Goal: Information Seeking & Learning: Learn about a topic

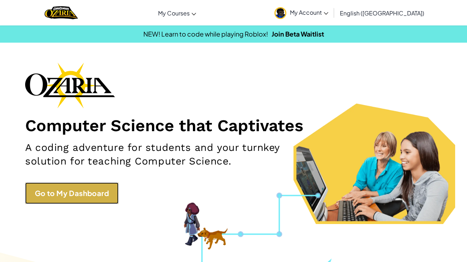
click at [64, 186] on link "Go to My Dashboard" at bounding box center [71, 194] width 93 height 22
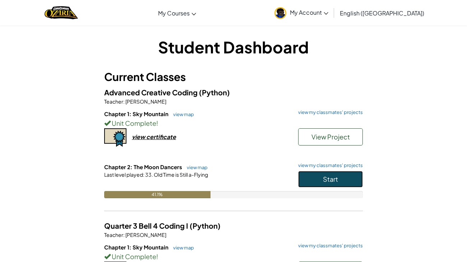
click at [314, 182] on button "Start" at bounding box center [330, 179] width 65 height 17
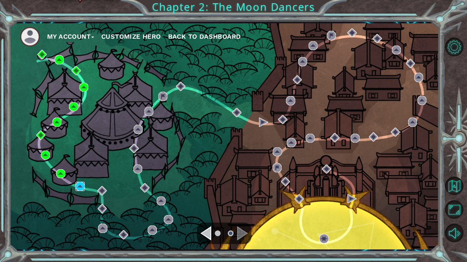
click at [77, 188] on img at bounding box center [79, 186] width 9 height 9
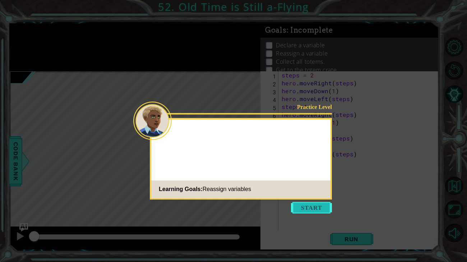
click at [300, 212] on button "Start" at bounding box center [311, 207] width 41 height 11
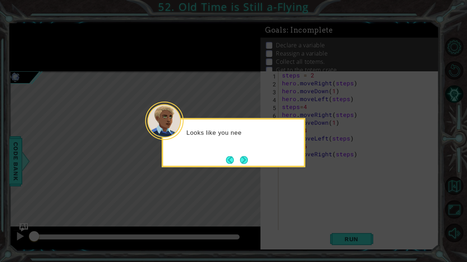
click at [248, 168] on icon at bounding box center [233, 131] width 467 height 262
click at [245, 164] on button "Next" at bounding box center [244, 160] width 8 height 8
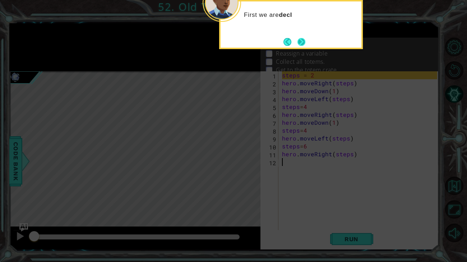
click at [301, 39] on button "Next" at bounding box center [301, 42] width 8 height 8
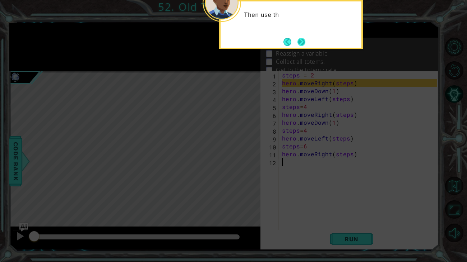
click at [302, 42] on button "Next" at bounding box center [301, 42] width 9 height 9
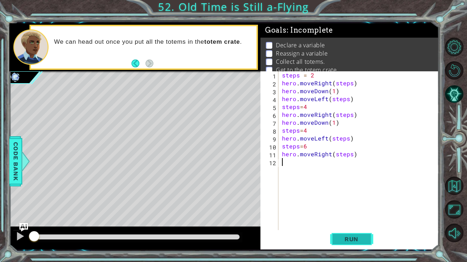
click at [348, 234] on button "Run" at bounding box center [351, 240] width 43 height 18
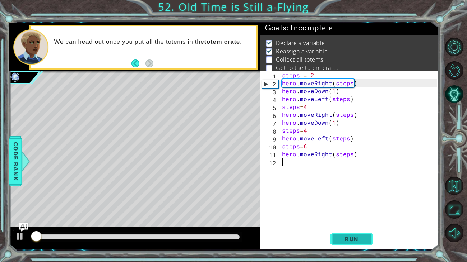
scroll to position [3, 0]
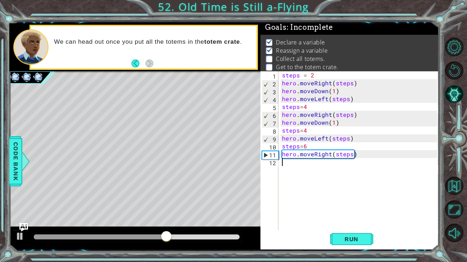
type textarea "\"
type textarea "h"
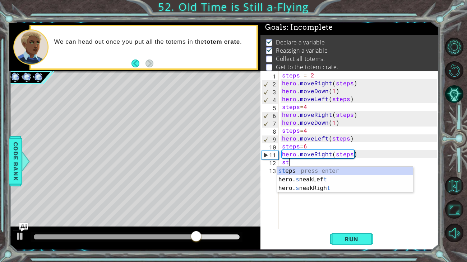
scroll to position [0, 0]
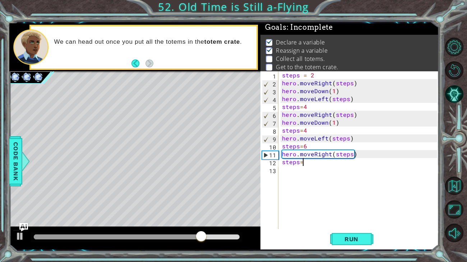
type textarea "steps=2"
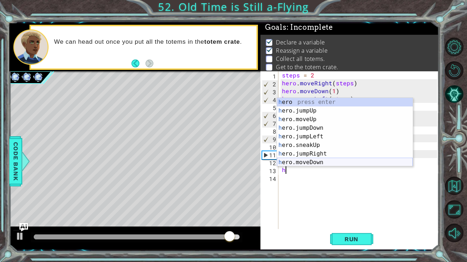
click at [294, 162] on div "h ero press enter h ero.jumpUp press enter h ero.moveUp press enter h ero.jumpD…" at bounding box center [345, 141] width 136 height 86
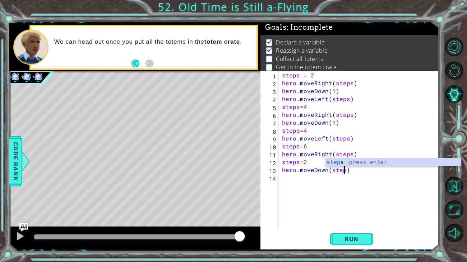
type textarea "hero.moveDown(steps)"
click at [289, 177] on div "steps = 2 hero . moveRight ( steps ) hero . moveDown ( 1 ) hero . moveLeft ( st…" at bounding box center [360, 158] width 160 height 174
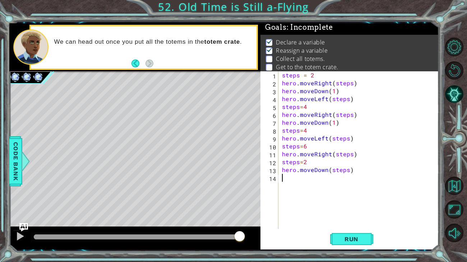
scroll to position [0, 0]
type textarea "a"
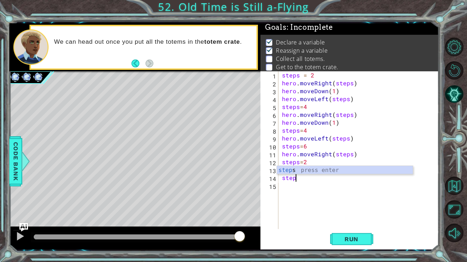
scroll to position [0, 0]
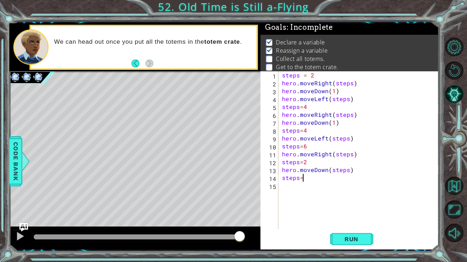
type textarea "steps=5"
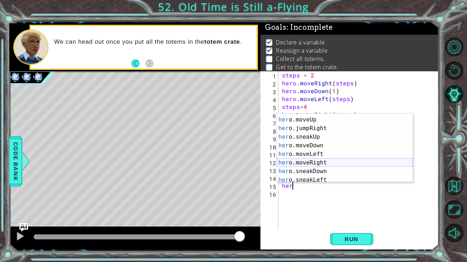
scroll to position [33, 0]
click at [286, 155] on div "her o.jumpLeft press enter her o.moveUp press enter her o.jumpRight press enter…" at bounding box center [345, 150] width 136 height 86
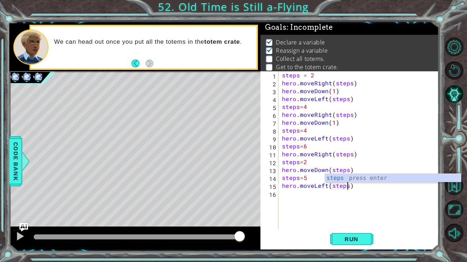
scroll to position [0, 4]
click at [338, 239] on span "Run" at bounding box center [351, 239] width 28 height 7
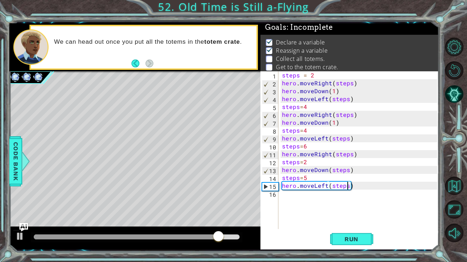
click at [317, 177] on div "steps = 2 hero . moveRight ( steps ) hero . moveDown ( 1 ) hero . moveLeft ( st…" at bounding box center [360, 158] width 160 height 174
type textarea "steps=6"
click at [346, 241] on span "Run" at bounding box center [351, 239] width 28 height 7
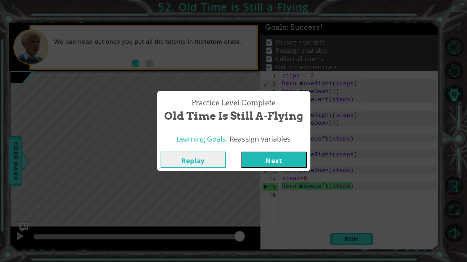
click at [273, 155] on button "Next" at bounding box center [273, 160] width 65 height 16
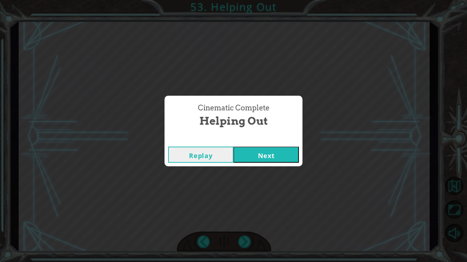
click button "Next" at bounding box center [265, 155] width 65 height 16
click at [233, 147] on button "Next" at bounding box center [265, 155] width 65 height 16
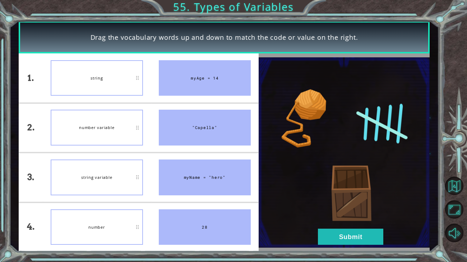
click at [98, 126] on div "number variable" at bounding box center [97, 128] width 92 height 36
click at [329, 244] on button "Submit" at bounding box center [350, 237] width 65 height 16
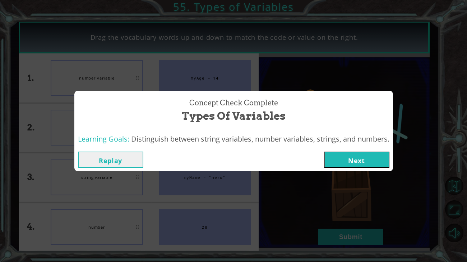
click at [348, 157] on button "Next" at bounding box center [356, 160] width 65 height 16
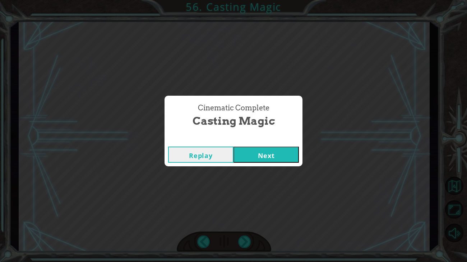
click button "Next" at bounding box center [265, 155] width 65 height 16
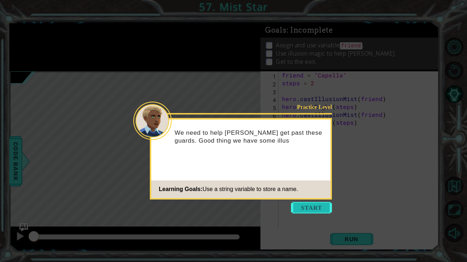
click at [310, 205] on button "Start" at bounding box center [311, 207] width 41 height 11
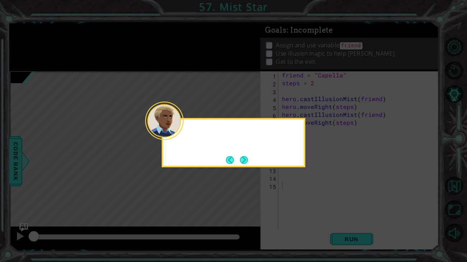
click at [310, 205] on icon at bounding box center [233, 131] width 467 height 262
click at [248, 160] on button "Next" at bounding box center [244, 160] width 8 height 8
click at [248, 160] on icon at bounding box center [233, 131] width 467 height 262
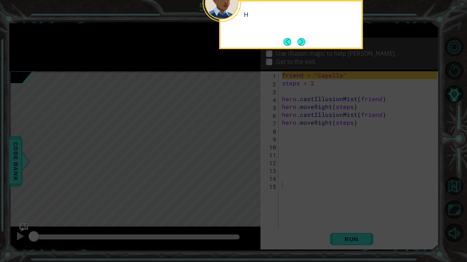
click at [248, 160] on icon at bounding box center [233, 131] width 467 height 262
click at [293, 38] on button "Back" at bounding box center [290, 42] width 14 height 8
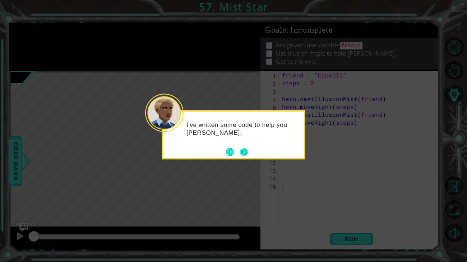
click at [245, 155] on button "Next" at bounding box center [244, 152] width 8 height 8
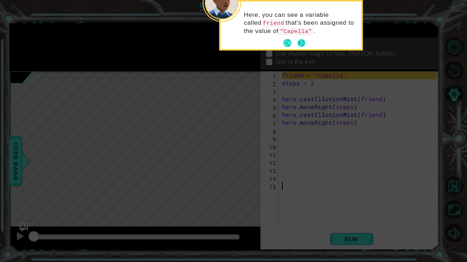
click at [299, 39] on button "Next" at bounding box center [301, 43] width 8 height 8
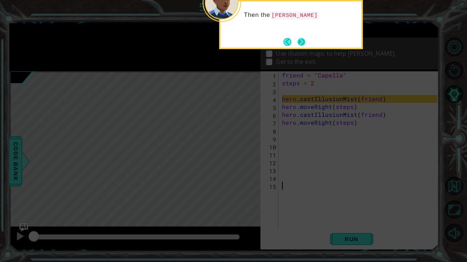
click at [303, 43] on button "Next" at bounding box center [301, 42] width 8 height 8
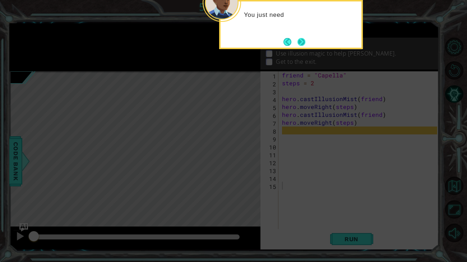
click at [299, 45] on button "Next" at bounding box center [301, 42] width 8 height 8
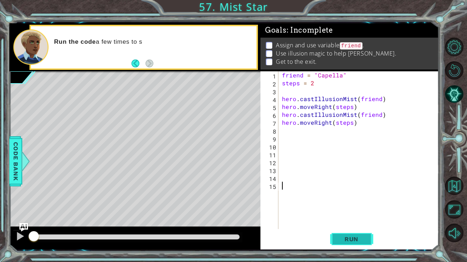
click at [338, 242] on span "Run" at bounding box center [351, 239] width 28 height 7
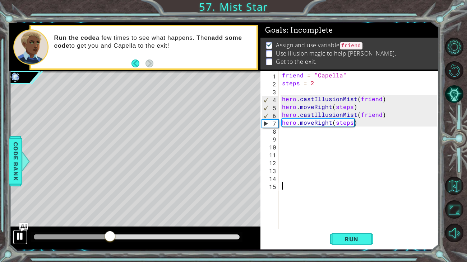
click at [20, 240] on div at bounding box center [19, 236] width 9 height 9
click at [297, 133] on div "friend = "Capella" steps = 2 hero . castIllusionMist ( friend ) hero . moveRigh…" at bounding box center [360, 158] width 160 height 174
drag, startPoint x: 281, startPoint y: 114, endPoint x: 382, endPoint y: 113, distance: 100.9
click at [382, 113] on div "friend = "Capella" steps = 2 hero . castIllusionMist ( friend ) hero . moveRigh…" at bounding box center [360, 158] width 160 height 174
type textarea "hero.castIllusionMist(friend)"
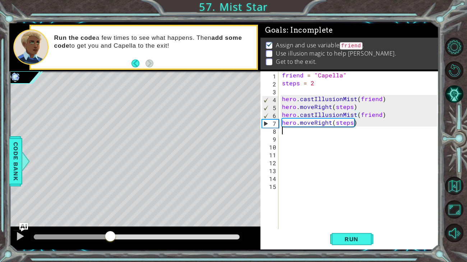
click at [325, 132] on div "friend = "Capella" steps = 2 hero . castIllusionMist ( friend ) hero . moveRigh…" at bounding box center [360, 158] width 160 height 174
paste textarea "hero.castIllusionMist(friend)"
type textarea "hero.castIllusionMist(friend)"
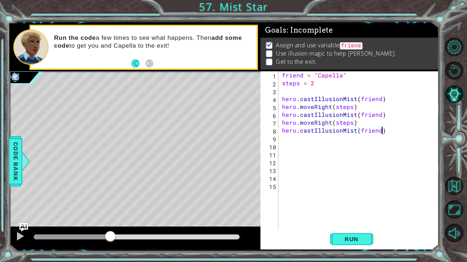
click at [313, 140] on div "friend = "Capella" steps = 2 hero . castIllusionMist ( friend ) hero . moveRigh…" at bounding box center [360, 158] width 160 height 174
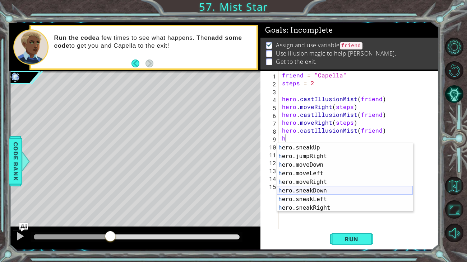
scroll to position [50, 0]
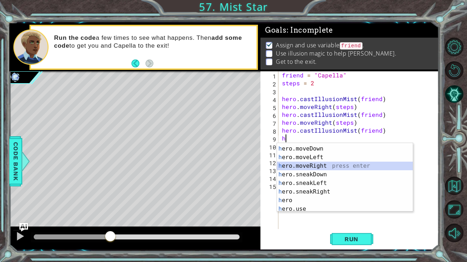
click at [296, 166] on div "h ero.jumpRight press enter h ero.moveDown press enter h ero.moveLeft press ent…" at bounding box center [345, 179] width 136 height 86
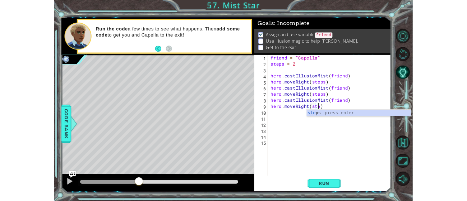
scroll to position [0, 4]
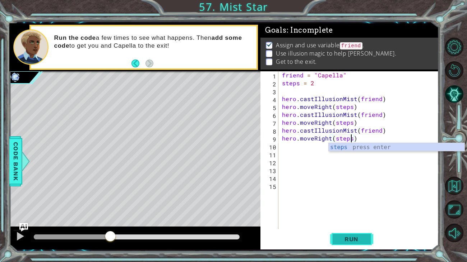
type textarea "hero.moveRight(steps)"
click at [342, 239] on span "Run" at bounding box center [351, 239] width 28 height 7
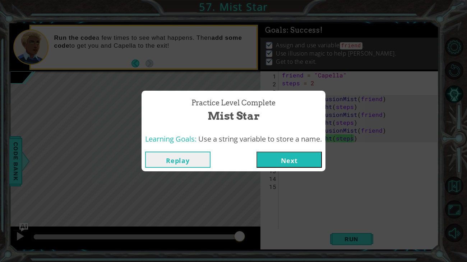
click at [285, 161] on button "Next" at bounding box center [288, 160] width 65 height 16
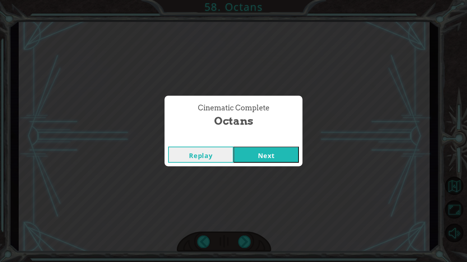
click at [276, 159] on button "Next" at bounding box center [265, 155] width 65 height 16
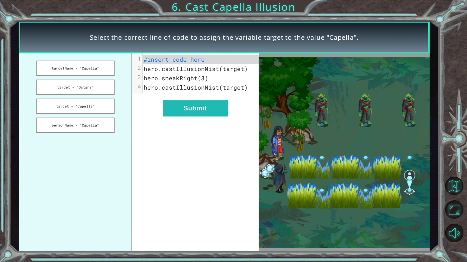
click at [79, 114] on ul "targetName = "Capella" target = "Octans" target = "Capella" personName = "Capel…" at bounding box center [75, 153] width 113 height 198
click at [79, 110] on button "target = "Capella"" at bounding box center [75, 106] width 79 height 15
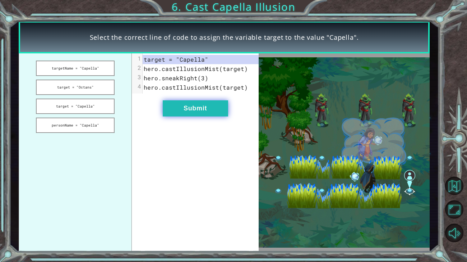
click at [182, 104] on button "Submit" at bounding box center [195, 109] width 65 height 16
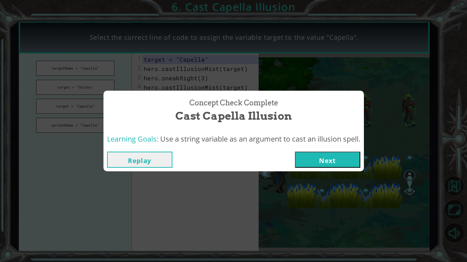
click at [317, 156] on button "Next" at bounding box center [327, 160] width 65 height 16
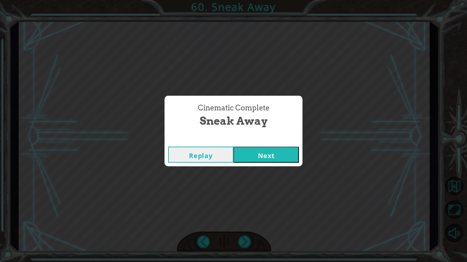
click at [265, 151] on button "Next" at bounding box center [265, 155] width 65 height 16
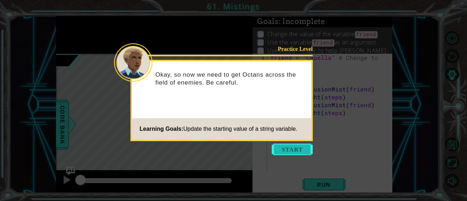
click at [289, 144] on button "Start" at bounding box center [292, 149] width 41 height 11
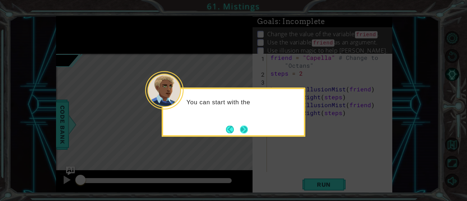
click at [244, 132] on button "Next" at bounding box center [244, 130] width 8 height 8
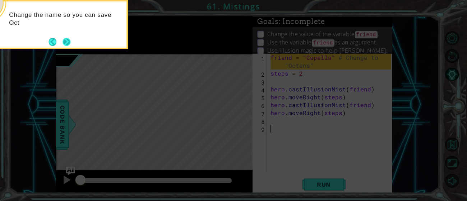
click at [65, 38] on button "Next" at bounding box center [66, 42] width 8 height 8
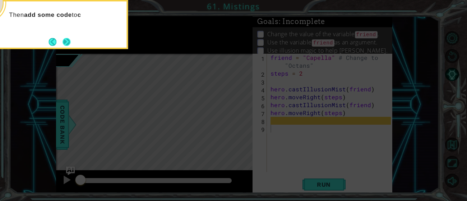
click at [64, 38] on button "Next" at bounding box center [66, 42] width 8 height 8
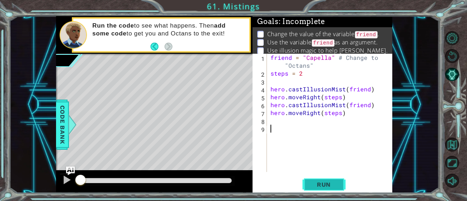
click at [321, 182] on span "Run" at bounding box center [324, 184] width 28 height 7
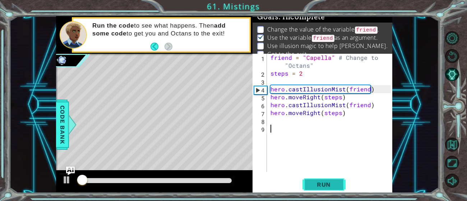
scroll to position [6, 0]
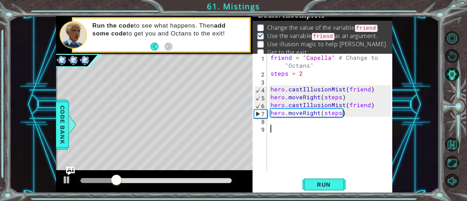
click at [78, 127] on div "Level Map" at bounding box center [222, 159] width 332 height 211
click at [296, 68] on div "friend = "Capella" # Change to "Octans" steps = 2 hero . castIllusionMist ( fri…" at bounding box center [331, 125] width 125 height 142
click at [64, 182] on div at bounding box center [66, 180] width 9 height 9
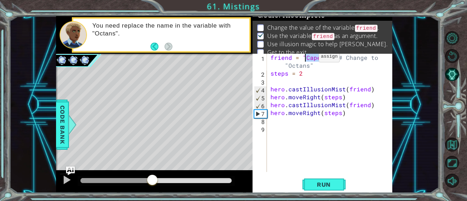
drag, startPoint x: 329, startPoint y: 59, endPoint x: 306, endPoint y: 59, distance: 22.6
click at [306, 59] on div "friend = "Capella" # Change to "Octans" steps = 2 hero . castIllusionMist ( fri…" at bounding box center [331, 125] width 125 height 142
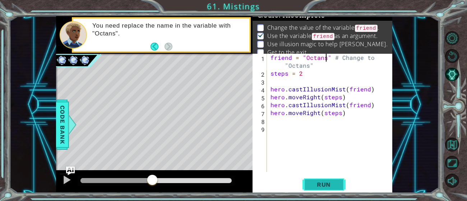
type textarea "friend = "Octans" # Change to "Octans""
click at [310, 189] on button "Run" at bounding box center [323, 185] width 43 height 14
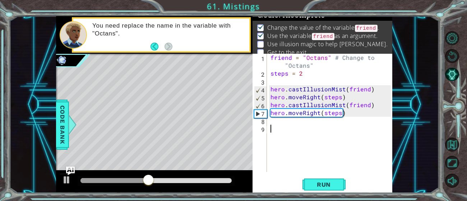
click at [304, 126] on div "friend = "Octans" # Change to "Octans" steps = 2 hero . castIllusionMist ( frie…" at bounding box center [331, 125] width 125 height 142
click at [301, 122] on div "friend = "Octans" # Change to "Octans" steps = 2 hero . castIllusionMist ( frie…" at bounding box center [331, 125] width 125 height 142
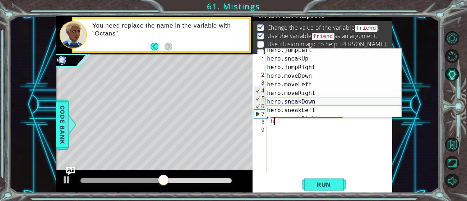
scroll to position [60, 0]
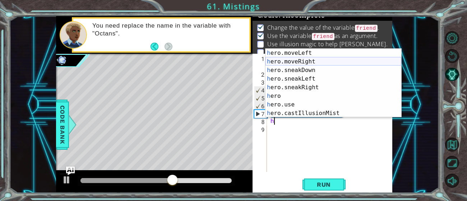
click at [287, 60] on div "h ero.moveLeft press enter h ero.moveRight press enter h ero.sneakDown press en…" at bounding box center [333, 92] width 136 height 86
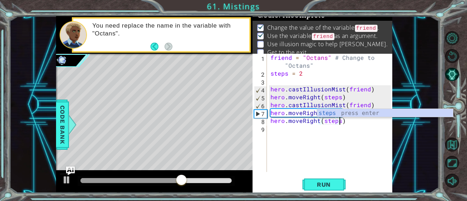
scroll to position [0, 4]
type textarea "hero.moveRight(steps)"
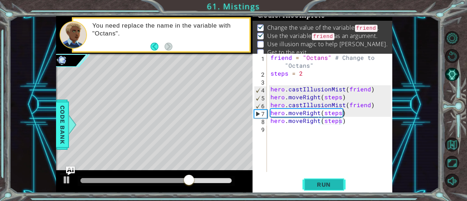
click at [312, 180] on button "Run" at bounding box center [323, 185] width 43 height 14
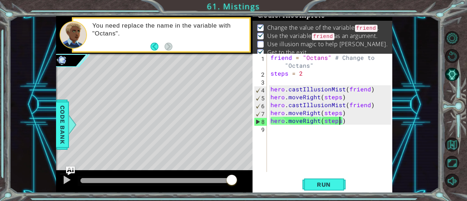
click at [270, 120] on div "friend = "Octans" # Change to "Octans" steps = 2 hero . castIllusionMist ( frie…" at bounding box center [331, 125] width 125 height 142
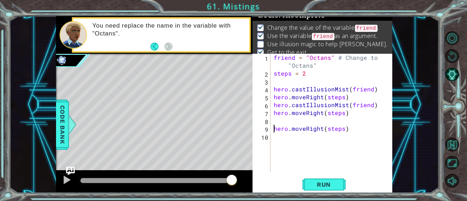
click at [274, 118] on div "friend = "Octans" # Change to "Octans" steps = 2 hero . castIllusionMist ( frie…" at bounding box center [333, 125] width 122 height 142
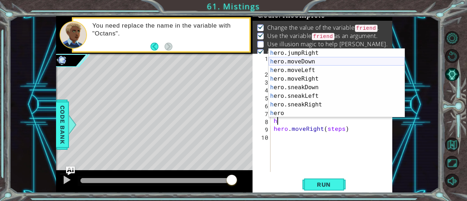
scroll to position [60, 0]
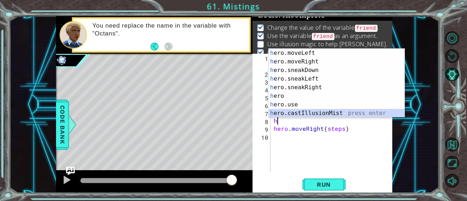
click at [293, 116] on div "h ero.moveLeft press enter h ero.moveRight press enter h ero.sneakDown press en…" at bounding box center [337, 92] width 136 height 86
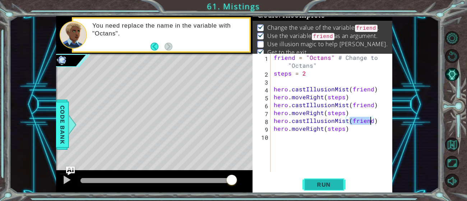
type textarea "hero.castIllusionMist(friend)"
click at [326, 178] on button "Run" at bounding box center [323, 185] width 43 height 14
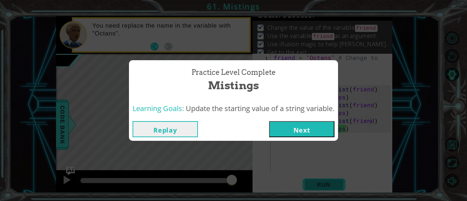
click button "Next" at bounding box center [301, 129] width 65 height 16
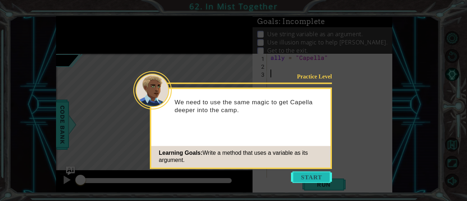
click at [308, 175] on button "Start" at bounding box center [311, 177] width 41 height 11
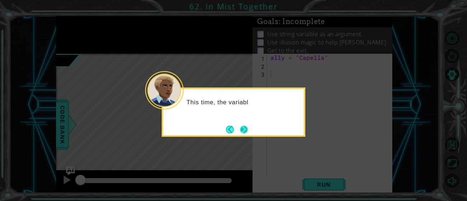
click button "Next" at bounding box center [244, 130] width 8 height 8
click at [243, 135] on body "1 ההההההההההההההההההההההההההההההההההההההההההההההההההההההההההההההההההההההההההההה…" at bounding box center [233, 100] width 467 height 201
click button "Next" at bounding box center [244, 129] width 8 height 8
click at [243, 132] on body "1 ההההההההההההההההההההההההההההההההההההההההההההההההההההההההההההההההההההההההההההה…" at bounding box center [233, 100] width 467 height 201
click at [243, 132] on button "Next" at bounding box center [244, 130] width 8 height 8
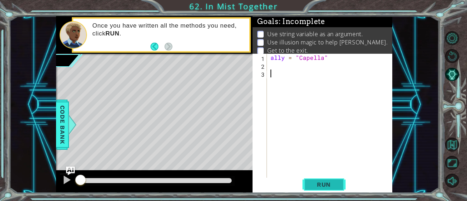
click at [316, 189] on button "Run" at bounding box center [323, 185] width 43 height 14
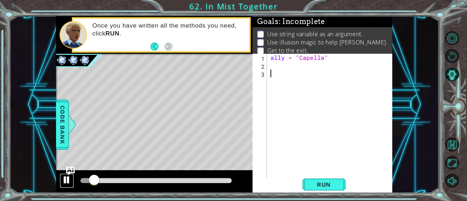
click at [70, 178] on div at bounding box center [66, 180] width 9 height 9
click at [280, 67] on div "ally = "Capella"" at bounding box center [331, 125] width 125 height 142
type textarea "b"
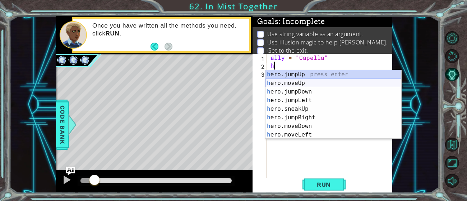
scroll to position [51, 0]
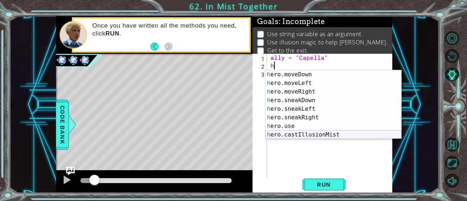
click at [286, 135] on div "h ero.moveDown press enter h ero.moveLeft press enter h ero.moveRight press ent…" at bounding box center [333, 113] width 136 height 86
type textarea "hero.castIllusionMist(friend)"
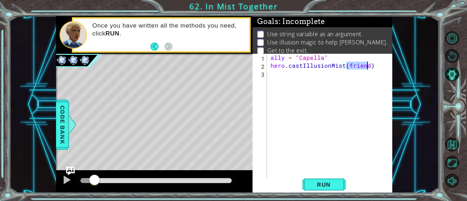
click at [285, 74] on div "ally = "Capella" hero . castIllusionMist ( friend )" at bounding box center [331, 125] width 125 height 142
type textarea "h"
type textarea "steps=2"
click at [275, 84] on div "ally = "Capella" hero . castIllusionMist ( friend ) steps = 2" at bounding box center [331, 121] width 125 height 134
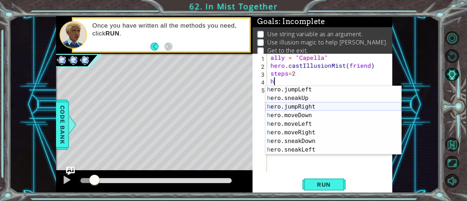
scroll to position [27, 0]
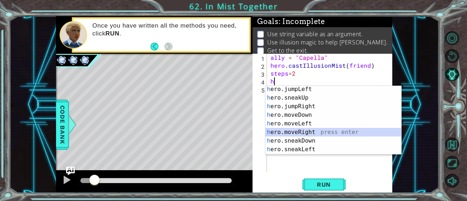
click at [277, 131] on div "h ero.jumpLeft press enter h ero.sneakUp press enter h ero.jumpRight press ente…" at bounding box center [333, 128] width 136 height 86
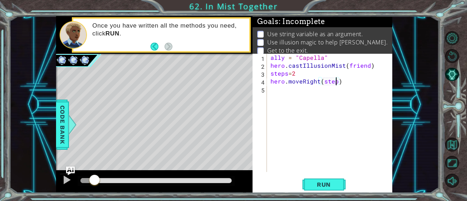
scroll to position [0, 4]
click at [314, 186] on span "Run" at bounding box center [324, 184] width 28 height 7
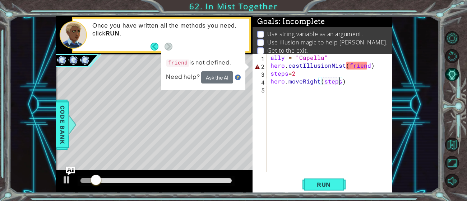
click at [366, 65] on div "ally = "Capella" hero . castIllusionMist ( friend ) steps = 2 hero . moveRight …" at bounding box center [331, 121] width 125 height 134
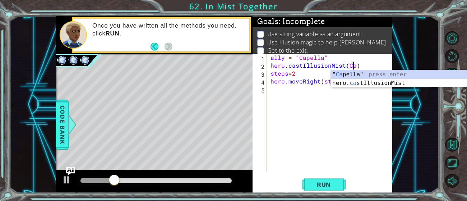
scroll to position [0, 5]
click at [352, 73] on div "" Ca pella" press enter hero. ca stIllusionMist press enter" at bounding box center [399, 87] width 136 height 34
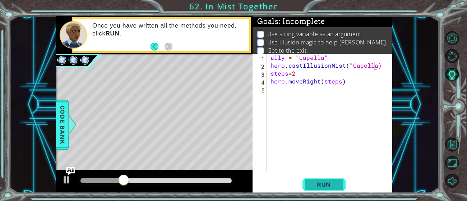
click at [316, 189] on button "Run" at bounding box center [323, 185] width 43 height 14
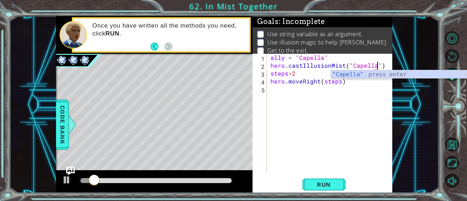
scroll to position [0, 6]
click at [325, 182] on span "Run" at bounding box center [324, 184] width 28 height 7
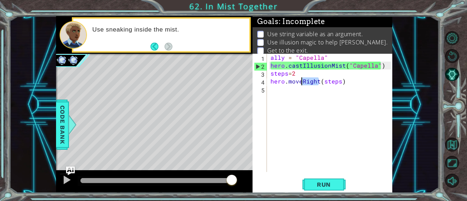
drag, startPoint x: 320, startPoint y: 83, endPoint x: 301, endPoint y: 83, distance: 18.3
click at [301, 83] on div "ally = "Capella" hero . castIllusionMist ( "Capella" ) steps = 2 hero . moveRig…" at bounding box center [331, 121] width 125 height 134
click at [299, 83] on div "ally = "Capella" hero . castIllusionMist ( "Capella" ) steps = 2 hero . moveRig…" at bounding box center [331, 121] width 125 height 134
drag, startPoint x: 301, startPoint y: 83, endPoint x: 289, endPoint y: 83, distance: 12.2
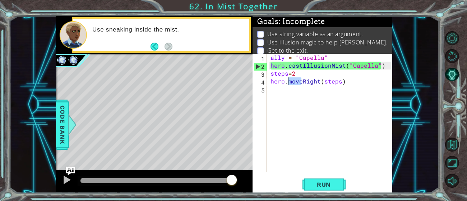
click at [289, 83] on div "ally = "Capella" hero . castIllusionMist ( "Capella" ) steps = 2 hero . moveRig…" at bounding box center [331, 121] width 125 height 134
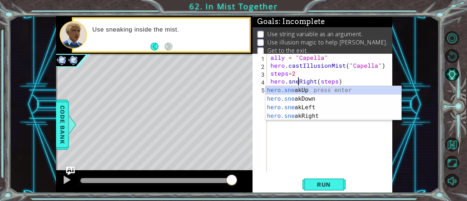
scroll to position [0, 2]
type textarea "hero.sneakRight(steps)"
click at [317, 182] on span "Run" at bounding box center [324, 184] width 28 height 7
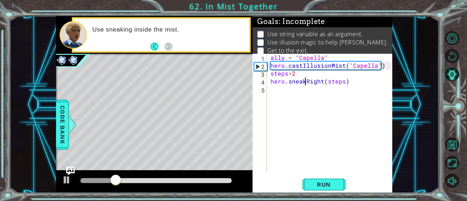
click at [284, 94] on div "ally = "Capella" hero . castIllusionMist ( "Capella" ) steps = 2 hero . sneakRi…" at bounding box center [331, 121] width 125 height 134
click at [63, 185] on div at bounding box center [66, 180] width 9 height 9
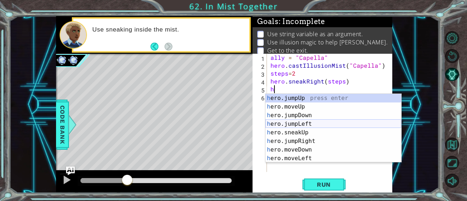
scroll to position [51, 0]
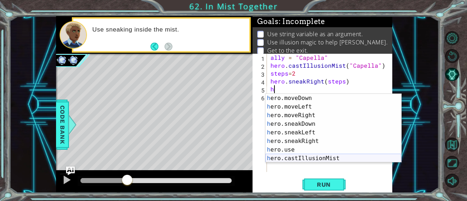
click at [297, 160] on div "h ero.moveDown press enter h ero.moveLeft press enter h ero.moveRight press ent…" at bounding box center [333, 137] width 136 height 86
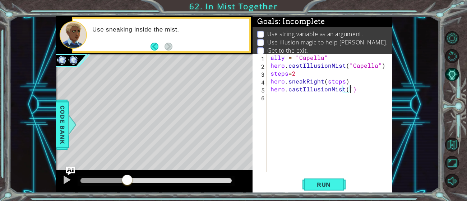
scroll to position [0, 5]
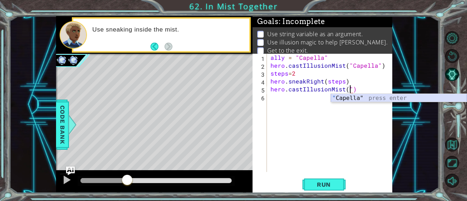
click at [344, 99] on div "" Capella" press enter" at bounding box center [399, 107] width 136 height 26
type textarea "hero.castIllusionMist("Capella")"
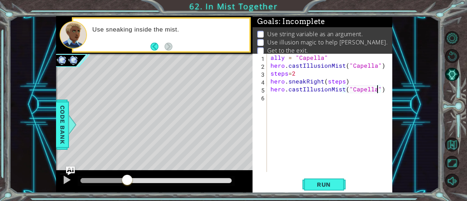
click at [277, 97] on div "ally = "Capella" hero . castIllusionMist ( "Capella" ) steps = 2 hero . sneakRi…" at bounding box center [331, 121] width 125 height 134
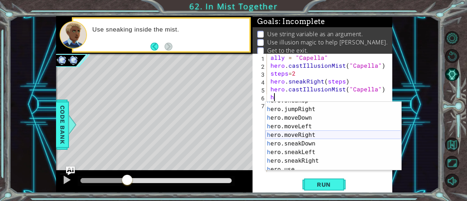
scroll to position [42, 0]
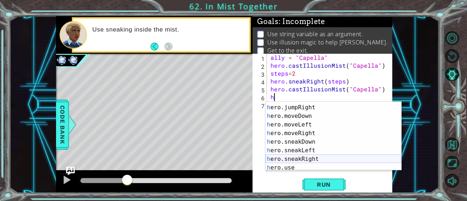
click at [288, 156] on div "h ero.sneakUp press enter h ero.jumpRight press enter h ero.moveDown press ente…" at bounding box center [333, 138] width 136 height 86
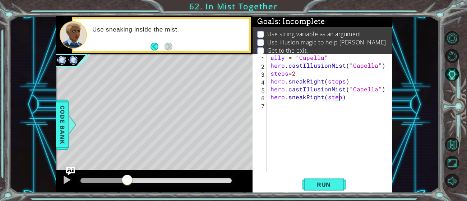
scroll to position [0, 4]
type textarea "hero.sneakRight(steps)"
click at [283, 104] on div "ally = "Capella" hero . castIllusionMist ( "Capella" ) steps = 2 hero . sneakRi…" at bounding box center [331, 121] width 125 height 134
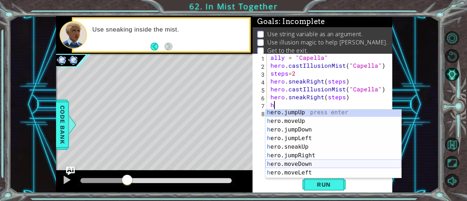
scroll to position [51, 0]
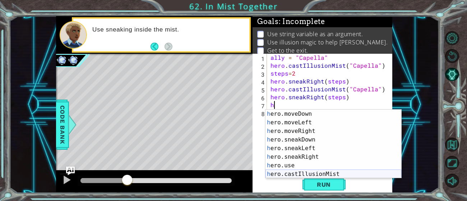
click at [284, 172] on div "h ero.moveDown press enter h ero.moveLeft press enter h ero.moveRight press ent…" at bounding box center [333, 153] width 136 height 86
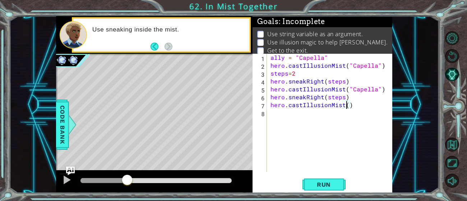
scroll to position [0, 5]
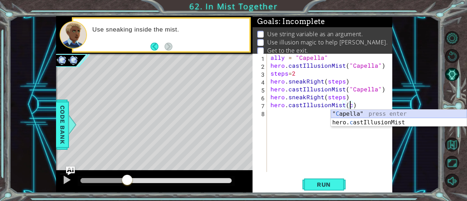
click at [344, 113] on div "" C apella" press enter hero. c astIllusionMist press enter" at bounding box center [399, 127] width 136 height 34
type textarea "hero.castIllusionMist("Capella)"
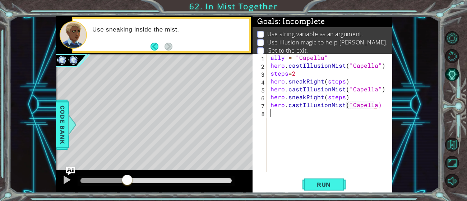
click at [329, 121] on div "ally = "Capella" hero . castIllusionMist ( "Capella" ) steps = 2 hero . sneakRi…" at bounding box center [331, 121] width 125 height 134
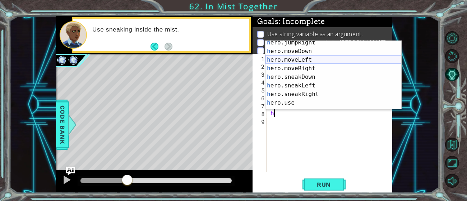
scroll to position [46, 0]
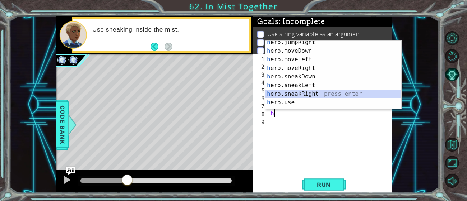
click at [284, 93] on div "h ero.jumpRight press enter h ero.moveDown press enter h ero.moveLeft press ent…" at bounding box center [333, 81] width 136 height 86
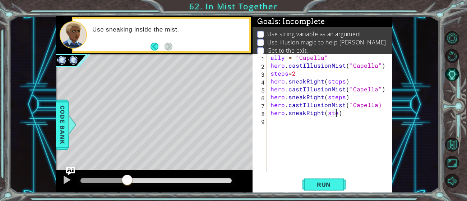
scroll to position [0, 4]
click at [311, 183] on span "Run" at bounding box center [324, 184] width 28 height 7
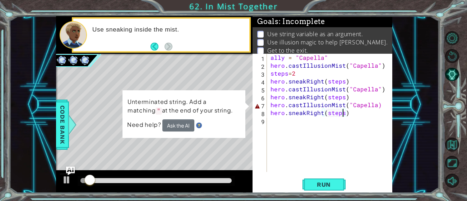
click at [374, 104] on div "ally = "Capella" hero . castIllusionMist ( "Capella" ) steps = 2 hero . sneakRi…" at bounding box center [331, 121] width 125 height 134
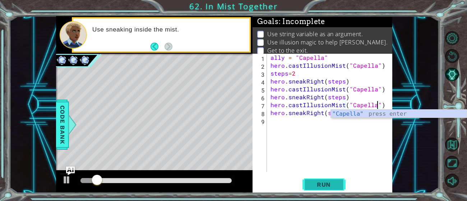
type textarea "hero.castIllusionMist("Capella")"
click at [330, 180] on button "Run" at bounding box center [323, 185] width 43 height 14
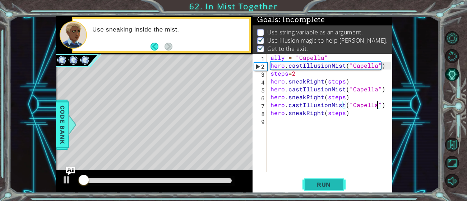
scroll to position [2, 0]
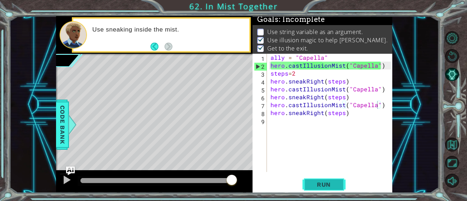
click at [330, 180] on button "Run" at bounding box center [323, 185] width 43 height 14
click at [310, 143] on div "ally = "Capella" hero . castIllusionMist ( "Capella" ) steps = 2 hero . sneakRi…" at bounding box center [331, 121] width 125 height 134
click at [298, 65] on div "ally = "Capella" hero . castIllusionMist ( "Capella" ) steps = 2 hero . sneakRi…" at bounding box center [331, 121] width 125 height 134
type textarea "hero.castIllusionMist("Capella")"
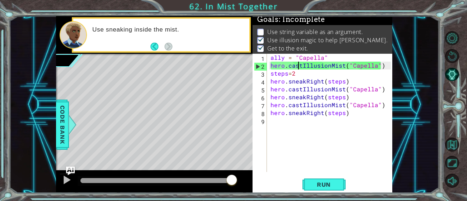
click at [279, 138] on div "ally = "Capella" hero . castIllusionMist ( "Capella" ) steps = 2 hero . sneakRi…" at bounding box center [331, 121] width 125 height 134
click at [259, 31] on p at bounding box center [260, 32] width 6 height 7
click at [272, 31] on p "Use string variable as an argument." at bounding box center [315, 32] width 96 height 8
click at [157, 47] on button "Back" at bounding box center [157, 47] width 14 height 8
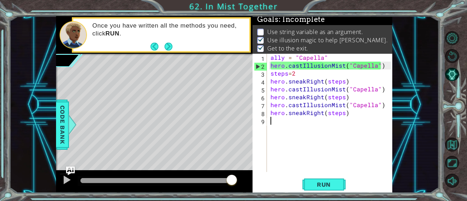
click at [157, 47] on button "Back" at bounding box center [157, 47] width 14 height 8
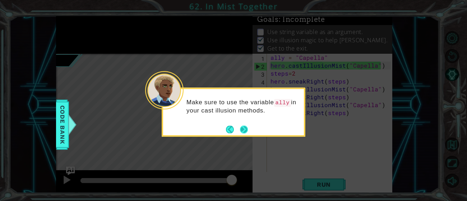
click at [242, 128] on button "Next" at bounding box center [243, 129] width 9 height 9
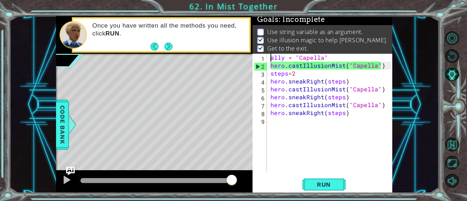
click at [270, 62] on div "ally = "Capella" hero . castIllusionMist ( "Capella" ) steps = 2 hero . sneakRi…" at bounding box center [331, 121] width 125 height 134
click at [272, 69] on div "ally = "Capella" hero . castIllusionMist ( "Capella" ) steps = 2 hero . sneakRi…" at bounding box center [331, 121] width 125 height 134
click at [150, 46] on button "Back" at bounding box center [157, 47] width 14 height 8
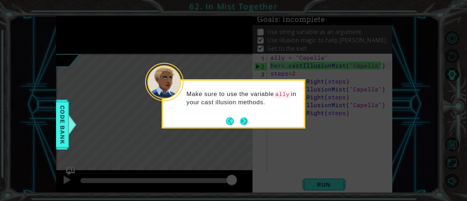
click at [244, 124] on button "Next" at bounding box center [244, 121] width 8 height 8
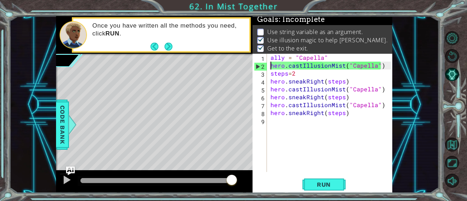
click at [341, 68] on div "ally = "Capella" hero . castIllusionMist ( "Capella" ) steps = 2 hero . sneakRi…" at bounding box center [331, 121] width 125 height 134
click at [346, 70] on div "ally = "Capella" hero . castIllusionMist ( "Capella" ) steps = 2 hero . sneakRi…" at bounding box center [331, 121] width 125 height 134
click at [286, 68] on div "ally = "Capella" hero . castIllusionMist ( "Capella" ) steps = 2 hero . sneakRi…" at bounding box center [331, 121] width 125 height 134
click at [381, 66] on div "ally = "Capella" hero . castIllusionMist ( "Capella" ) steps = 2 hero . sneakRi…" at bounding box center [331, 121] width 125 height 134
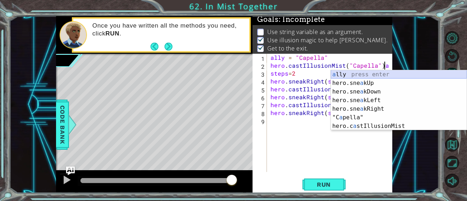
click at [349, 74] on div "a lly press enter hero.sne a kUp press enter hero.sne a kDown press enter hero.…" at bounding box center [399, 109] width 136 height 78
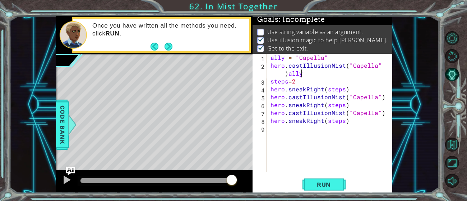
click at [314, 192] on div "hero.castIllusionMist("Capella")ally 1 2 3 4 5 6 7 8 9 ally = "Capella" hero . …" at bounding box center [322, 124] width 140 height 140
click at [316, 186] on span "Run" at bounding box center [324, 184] width 28 height 7
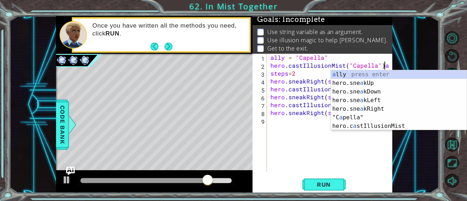
scroll to position [0, 6]
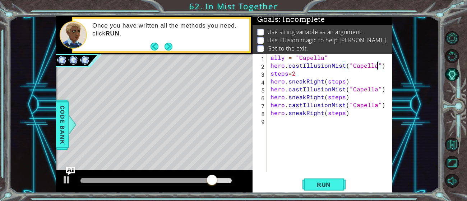
click at [376, 66] on div "ally = "Capella" hero . castIllusionMist ( "Capella" ) steps = 2 hero . sneakRi…" at bounding box center [331, 121] width 125 height 134
drag, startPoint x: 374, startPoint y: 67, endPoint x: 349, endPoint y: 67, distance: 24.4
click at [349, 67] on div "ally = "Capella" hero . castIllusionMist ( "Capella" ) steps = 2 hero . sneakRi…" at bounding box center [331, 121] width 125 height 134
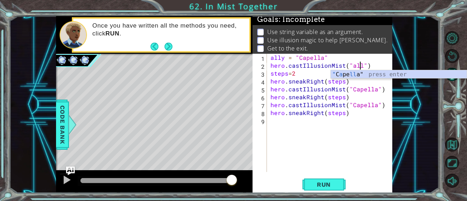
scroll to position [0, 6]
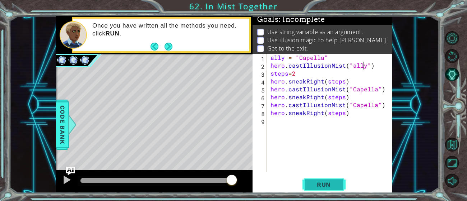
click at [326, 178] on button "Run" at bounding box center [323, 185] width 43 height 14
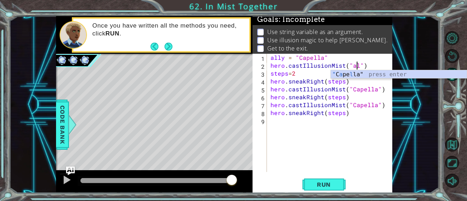
scroll to position [0, 5]
click at [347, 74] on div "" C a pella" press enter" at bounding box center [399, 83] width 136 height 26
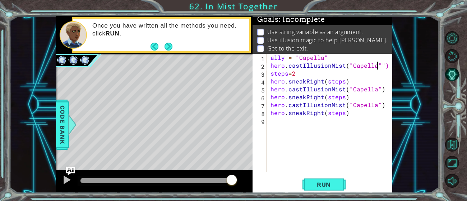
type textarea "hero.castIllusionMist("Capella")"
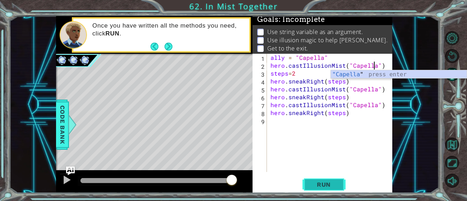
click at [324, 186] on span "Run" at bounding box center [324, 184] width 28 height 7
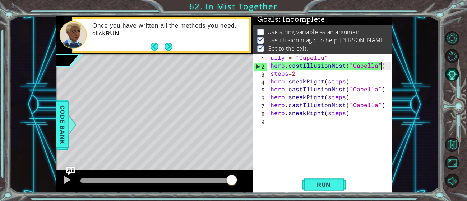
click at [385, 66] on div "ally = "Capella" hero . castIllusionMist ( "Capella" ) steps = 2 hero . sneakRi…" at bounding box center [331, 121] width 125 height 134
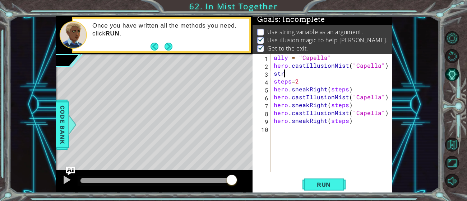
scroll to position [0, 0]
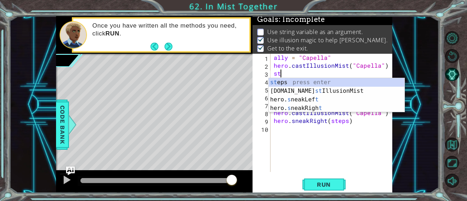
type textarea "s"
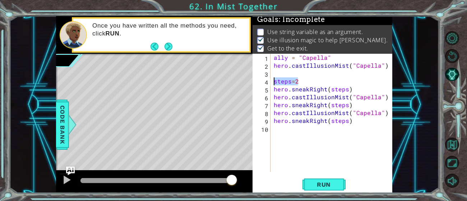
drag, startPoint x: 303, startPoint y: 82, endPoint x: 273, endPoint y: 82, distance: 29.8
click at [273, 82] on div "ally = "Capella" hero . castIllusionMist ( "Capella" ) steps = 2 hero . sneakRi…" at bounding box center [333, 121] width 122 height 134
type textarea "steps=2"
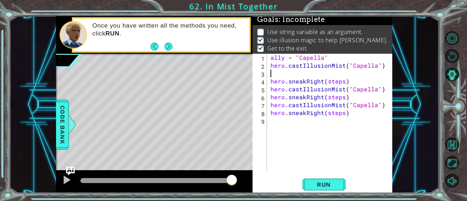
click at [272, 65] on div "ally = "Capella" hero . castIllusionMist ( "Capella" ) hero . sneakRight ( step…" at bounding box center [331, 121] width 125 height 134
type textarea "hero.castIllusionMist("Capella")"
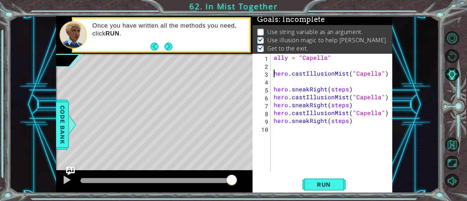
click at [272, 65] on div "ally = "Capella" hero . castIllusionMist ( "Capella" ) hero . sneakRight ( step…" at bounding box center [333, 121] width 122 height 134
type textarea "steps=2"
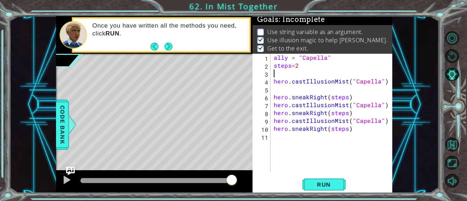
scroll to position [0, 0]
click at [274, 82] on div "ally = "Capella" steps = 2 hero . castIllusionMist ( "Capella" ) hero . sneakRi…" at bounding box center [333, 121] width 122 height 134
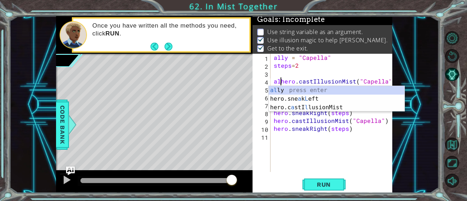
scroll to position [0, 0]
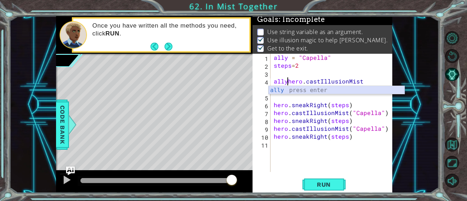
click at [279, 92] on div "ally press enter" at bounding box center [337, 99] width 136 height 26
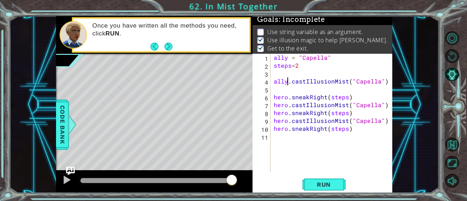
click at [274, 82] on div "ally = "Capella" steps = 2 ally . castIllusionMist ( "Capella" ) hero . sneakRi…" at bounding box center [333, 121] width 122 height 134
click at [287, 82] on div "ally = "Capella" steps = 2 ally . castIllusionMist ( "Capella" ) hero . sneakRi…" at bounding box center [333, 121] width 122 height 134
drag, startPoint x: 381, startPoint y: 81, endPoint x: 350, endPoint y: 81, distance: 30.9
click at [350, 81] on div "ally = "Capella" steps = 2 hero . castIllusionMist ( "Capella" ) hero . sneakRi…" at bounding box center [333, 121] width 122 height 134
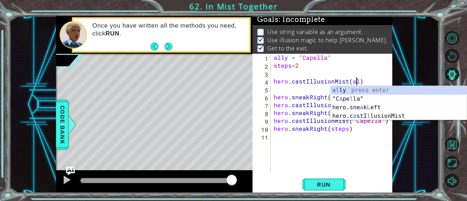
scroll to position [0, 5]
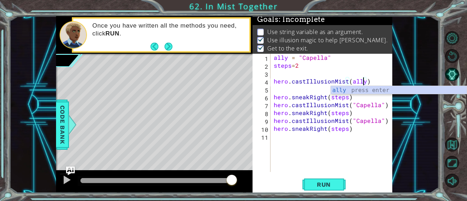
click at [294, 103] on div "ally = "Capella" steps = 2 hero . castIllusionMist ( ally ) hero . sneakRight (…" at bounding box center [333, 121] width 122 height 134
type textarea "hero.castIllusionMist("Capella")"
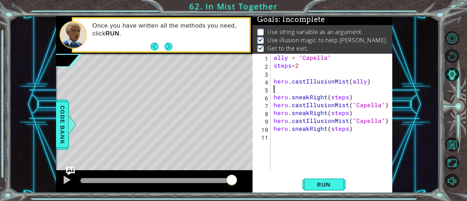
click at [275, 90] on div "ally = "Capella" steps = 2 hero . castIllusionMist ( ally ) hero . sneakRight (…" at bounding box center [333, 121] width 122 height 134
click at [344, 97] on div "ally = "Capella" steps = 2 hero . castIllusionMist ( ally ) hero . sneakRight (…" at bounding box center [333, 121] width 122 height 134
type textarea "hero.sneakRight(steps)"
click at [317, 89] on div "ally = "Capella" steps = 2 hero . castIllusionMist ( ally ) hero . sneakRight (…" at bounding box center [333, 121] width 122 height 134
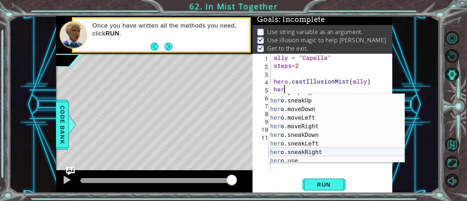
scroll to position [49, 0]
click at [279, 150] on div "her o.jumpRight press enter her o.sneakUp press enter her o.moveDown press ente…" at bounding box center [337, 131] width 136 height 86
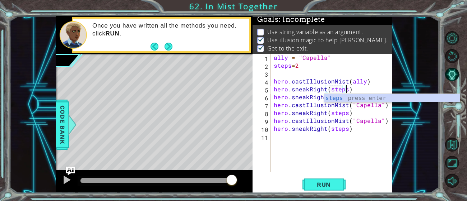
scroll to position [0, 4]
click at [271, 153] on div "hero.sneakRight(steps) 1 2 3 4 5 6 7 8 9 10 11 ally = "Capella" steps = 2 hero …" at bounding box center [321, 113] width 138 height 118
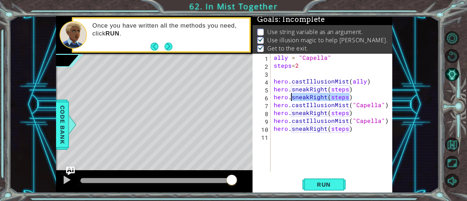
drag, startPoint x: 352, startPoint y: 98, endPoint x: 291, endPoint y: 99, distance: 60.3
click at [291, 99] on div "ally = "Capella" steps = 2 hero . castIllusionMist ( ally ) hero . sneakRight (…" at bounding box center [333, 121] width 122 height 134
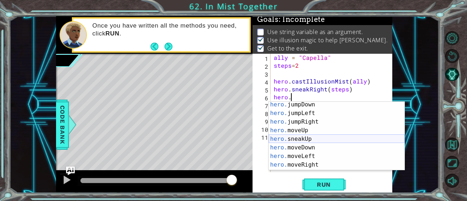
scroll to position [51, 0]
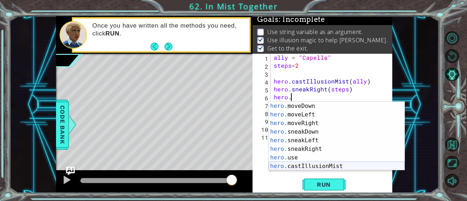
click at [292, 167] on div "hero. moveDown press enter hero. moveLeft press enter hero. moveRight press ent…" at bounding box center [337, 145] width 136 height 86
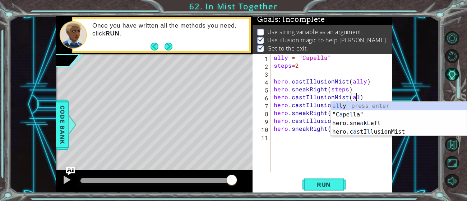
scroll to position [0, 5]
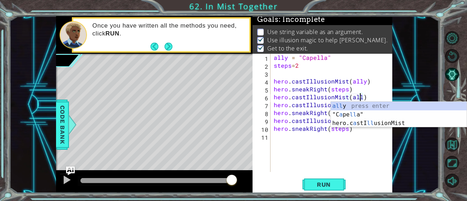
type textarea "hero.castIllusionMist(ally)"
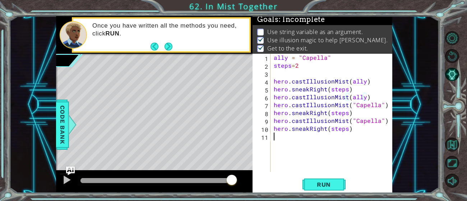
click at [345, 148] on div "ally = "Capella" steps = 2 hero . castIllusionMist ( ally ) hero . sneakRight (…" at bounding box center [333, 121] width 122 height 134
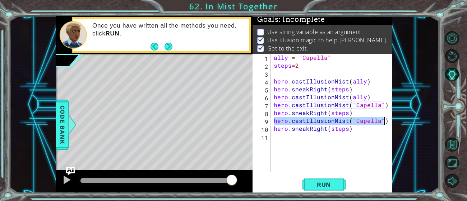
drag, startPoint x: 273, startPoint y: 121, endPoint x: 386, endPoint y: 123, distance: 112.8
click at [386, 123] on div "ally = "Capella" steps = 2 hero . castIllusionMist ( ally ) hero . sneakRight (…" at bounding box center [333, 121] width 122 height 134
type textarea "hero.castIllusionMist("Capella")"
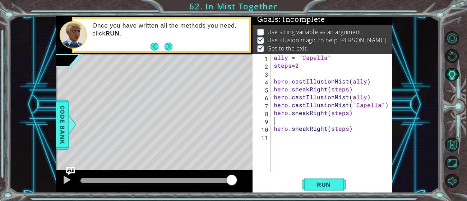
type textarea "hero.sneakRight(steps)"
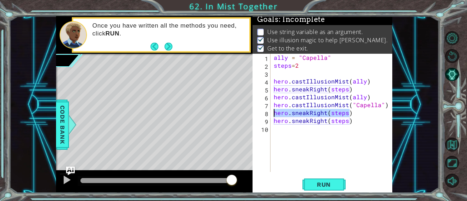
drag, startPoint x: 353, startPoint y: 116, endPoint x: 274, endPoint y: 111, distance: 79.5
click at [274, 111] on div "ally = "Capella" steps = 2 hero . castIllusionMist ( ally ) hero . sneakRight (…" at bounding box center [333, 121] width 122 height 134
click at [354, 105] on div "ally = "Capella" steps = 2 hero . castIllusionMist ( ally ) hero . sneakRight (…" at bounding box center [333, 121] width 122 height 134
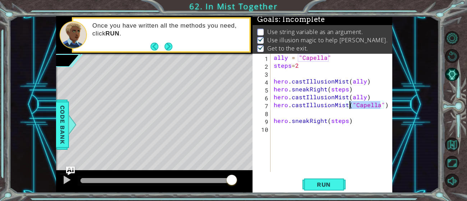
drag, startPoint x: 380, startPoint y: 106, endPoint x: 351, endPoint y: 107, distance: 29.1
click at [351, 107] on div "ally = "Capella" steps = 2 hero . castIllusionMist ( ally ) hero . sneakRight (…" at bounding box center [333, 121] width 122 height 134
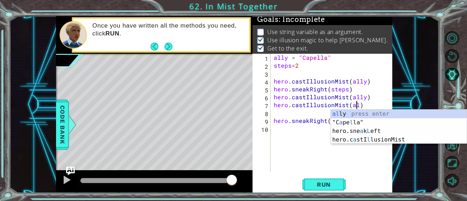
scroll to position [0, 5]
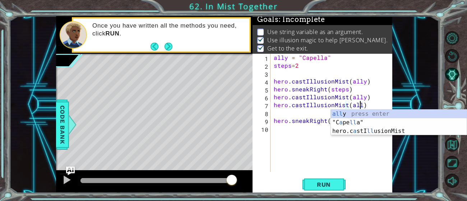
type textarea "hero.castIllusionMist(ally)"
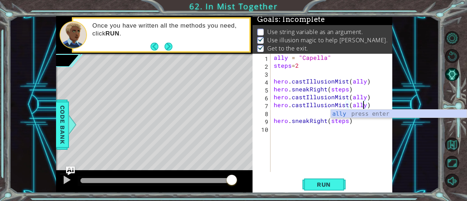
click at [275, 103] on div "ally = "Capella" steps = 2 hero . castIllusionMist ( ally ) hero . sneakRight (…" at bounding box center [333, 121] width 122 height 134
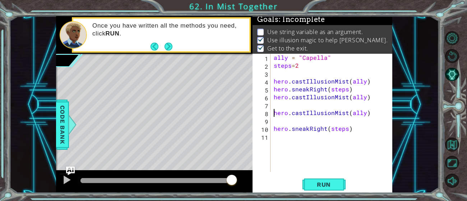
click at [276, 102] on div "ally = "Capella" steps = 2 hero . castIllusionMist ( ally ) hero . sneakRight (…" at bounding box center [333, 121] width 122 height 134
drag, startPoint x: 273, startPoint y: 128, endPoint x: 359, endPoint y: 131, distance: 85.9
click at [359, 131] on div "ally = "Capella" steps = 2 hero . castIllusionMist ( ally ) hero . sneakRight (…" at bounding box center [333, 121] width 122 height 134
type textarea "hero.sneakRight(steps)"
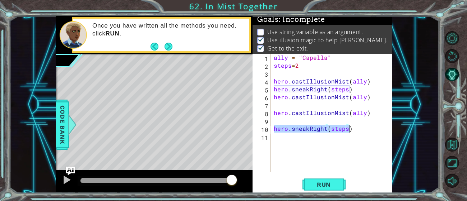
click at [317, 118] on div "ally = "Capella" steps = 2 hero . castIllusionMist ( ally ) hero . sneakRight (…" at bounding box center [333, 121] width 122 height 134
paste textarea "hero.sneakRight(steps)"
type textarea "hero.sneakRight(steps)"
drag, startPoint x: 350, startPoint y: 128, endPoint x: 271, endPoint y: 129, distance: 79.7
click at [271, 129] on div "hero.sneakRight(steps) 1 2 3 4 5 6 7 8 9 10 11 ally = "Capella" steps = 2 hero …" at bounding box center [321, 113] width 138 height 118
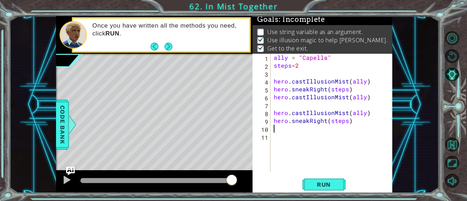
click at [286, 101] on div "ally = "Capella" steps = 2 hero . castIllusionMist ( ally ) hero . sneakRight (…" at bounding box center [333, 121] width 122 height 134
type textarea "hero.castIllusionMist(ally)"
click at [280, 104] on div "ally = "Capella" steps = 2 hero . castIllusionMist ( ally ) hero . sneakRight (…" at bounding box center [333, 121] width 122 height 134
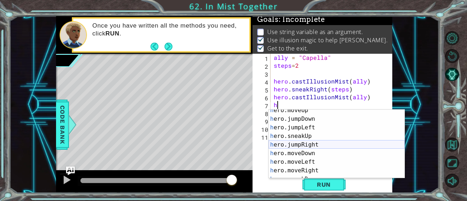
scroll to position [46, 0]
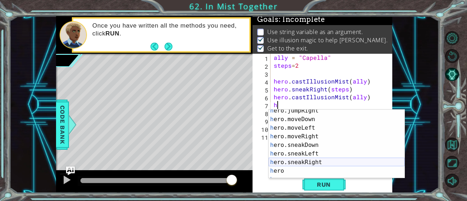
click at [279, 163] on div "h ero.jumpRight press enter h ero.moveDown press enter h ero.moveLeft press ent…" at bounding box center [337, 150] width 136 height 86
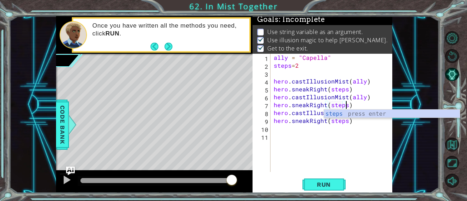
scroll to position [0, 4]
type textarea "hero.sneakRight(steps)"
click at [311, 181] on button "Run" at bounding box center [323, 185] width 43 height 14
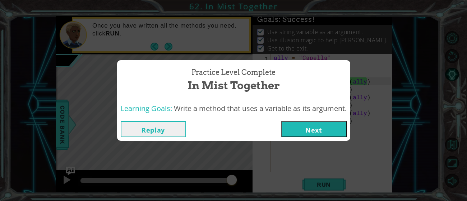
click at [313, 124] on button "Next" at bounding box center [313, 129] width 65 height 16
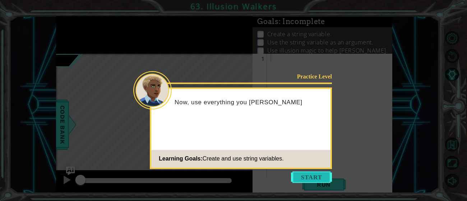
click at [294, 177] on button "Start" at bounding box center [311, 177] width 41 height 11
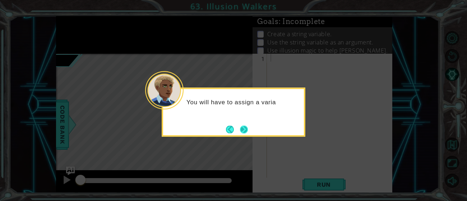
click at [242, 131] on button "Next" at bounding box center [244, 130] width 8 height 8
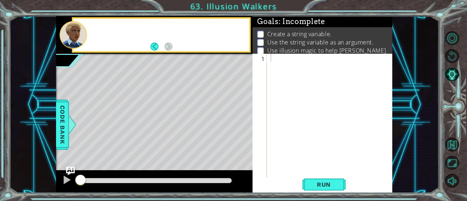
click at [242, 131] on div "Level Map" at bounding box center [222, 159] width 332 height 211
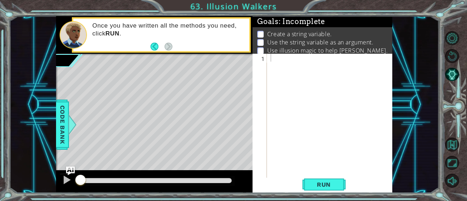
click at [283, 64] on div at bounding box center [331, 125] width 125 height 142
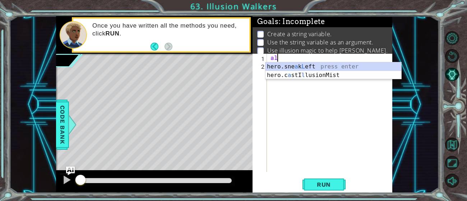
type textarea "ally"
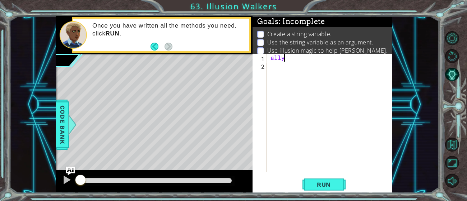
scroll to position [0, 0]
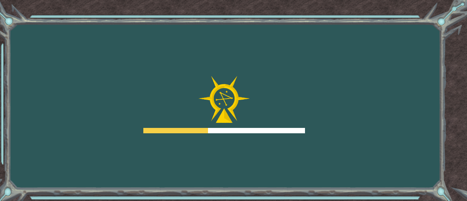
click at [144, 57] on div "Goals Error loading from server. Try refreshing the page. You'll need to join a…" at bounding box center [233, 100] width 467 height 201
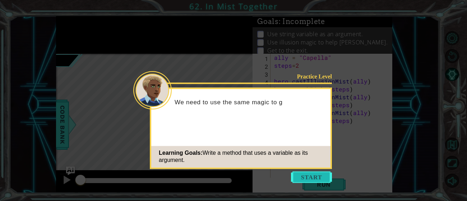
click at [308, 174] on button "Start" at bounding box center [311, 177] width 41 height 11
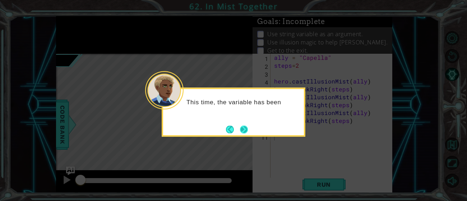
click at [240, 129] on button "Next" at bounding box center [244, 130] width 8 height 8
click at [240, 127] on button "Next" at bounding box center [244, 130] width 8 height 8
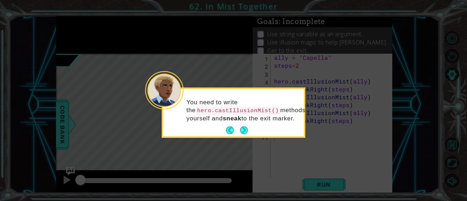
click at [238, 127] on button "Back" at bounding box center [233, 131] width 14 height 8
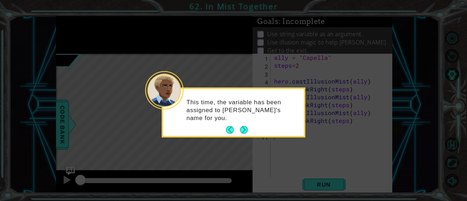
click at [238, 127] on button "Back" at bounding box center [233, 130] width 14 height 8
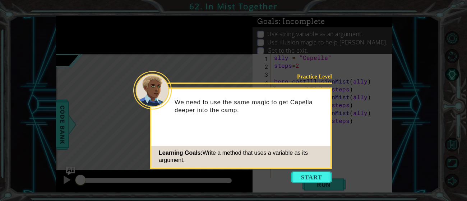
click at [238, 127] on div "We need to use the same magic to get Capella deeper into the camp." at bounding box center [240, 110] width 179 height 36
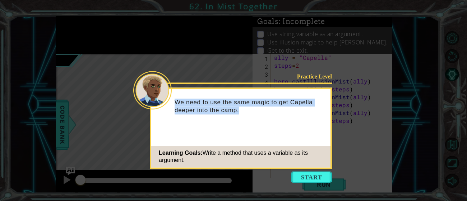
click at [238, 127] on div "We need to use the same magic to get Capella deeper into the camp." at bounding box center [240, 110] width 179 height 36
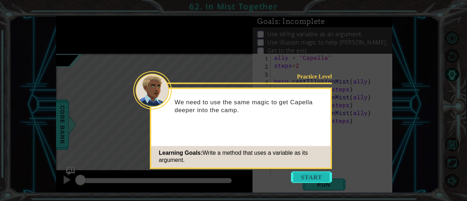
click at [298, 174] on button "Start" at bounding box center [311, 177] width 41 height 11
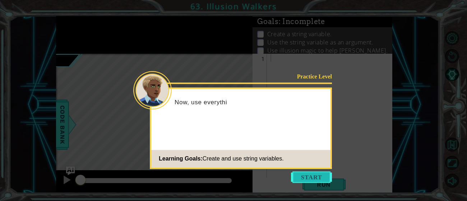
click at [315, 181] on button "Start" at bounding box center [311, 177] width 41 height 11
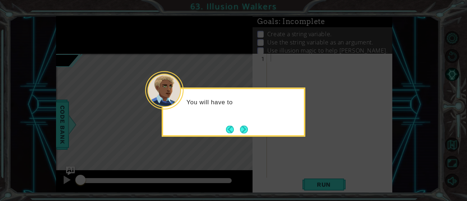
click at [251, 122] on div "You will have to" at bounding box center [234, 112] width 144 height 49
click at [247, 126] on button "Next" at bounding box center [244, 130] width 8 height 8
click at [247, 125] on button "Next" at bounding box center [244, 129] width 8 height 8
click at [247, 126] on button "Next" at bounding box center [244, 130] width 8 height 8
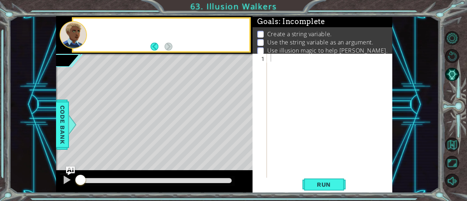
click at [247, 125] on div "Level Map" at bounding box center [222, 159] width 332 height 211
click at [133, 162] on div "Level Map" at bounding box center [222, 159] width 332 height 211
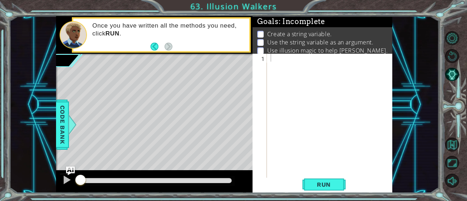
scroll to position [13, 0]
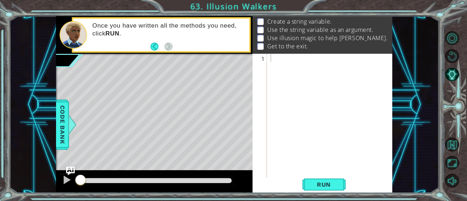
click at [279, 54] on div at bounding box center [331, 125] width 125 height 142
type textarea "ally=octans"
click at [277, 68] on div "ally = octans" at bounding box center [331, 121] width 125 height 134
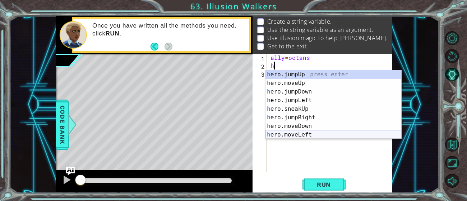
scroll to position [51, 0]
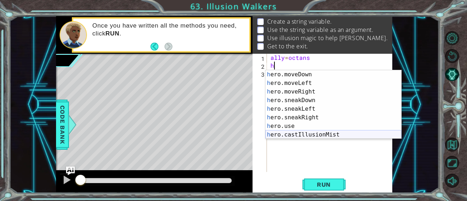
click at [296, 136] on div "h ero.moveDown press enter h ero.moveLeft press enter h ero.moveRight press ent…" at bounding box center [333, 113] width 136 height 86
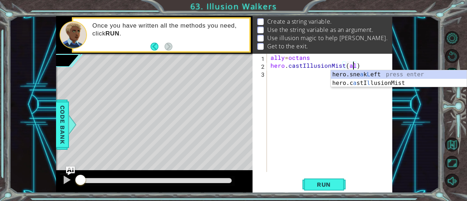
type textarea "hero.castIllusionMist(ally)"
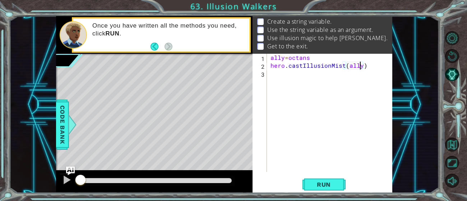
click at [275, 76] on div "ally = octans hero . castIllusionMist ( ally )" at bounding box center [331, 121] width 125 height 134
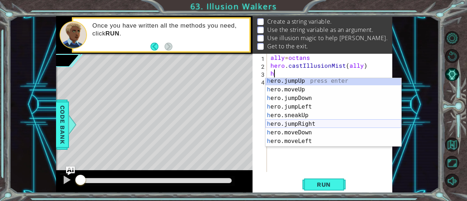
scroll to position [0, 0]
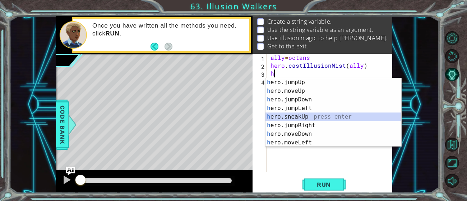
click at [281, 117] on div "h ero.jumpUp press enter h ero.moveUp press enter h ero.jumpDown press enter h …" at bounding box center [333, 121] width 136 height 86
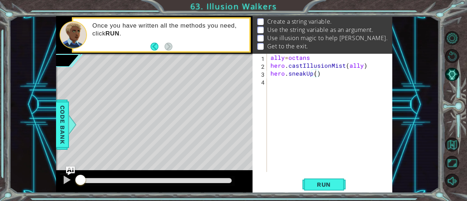
click at [268, 64] on div "hero.sneakUp() 1 2 3 4 ally = octans hero . castIllusionMist ( ally ) hero . sn…" at bounding box center [321, 113] width 138 height 118
click at [270, 65] on div "ally = octans hero . castIllusionMist ( ally ) hero . sneakUp ( )" at bounding box center [331, 121] width 125 height 134
type textarea "hero.castIllusionMist(ally)"
click at [270, 65] on div "ally = octans hero . castIllusionMist ( ally ) hero . sneakUp ( )" at bounding box center [331, 121] width 125 height 134
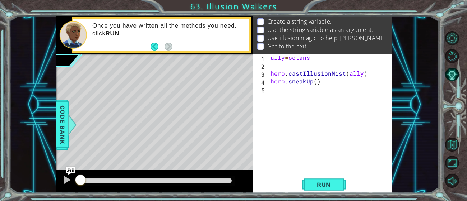
click at [270, 65] on div "ally = octans hero . castIllusionMist ( ally ) hero . sneakUp ( )" at bounding box center [331, 121] width 125 height 134
click at [314, 81] on div "ally = octans steps = 2 hero . castIllusionMist ( ally ) hero . sneakUp ( )" at bounding box center [331, 121] width 125 height 134
type textarea "hero.sneakUp(steps)"
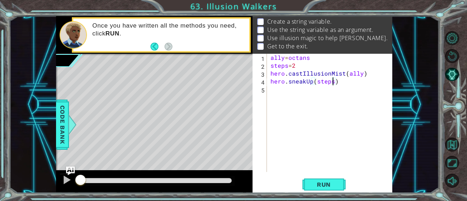
click at [281, 89] on div "ally = octans steps = 2 hero . castIllusionMist ( ally ) hero . sneakUp ( steps…" at bounding box center [331, 121] width 125 height 134
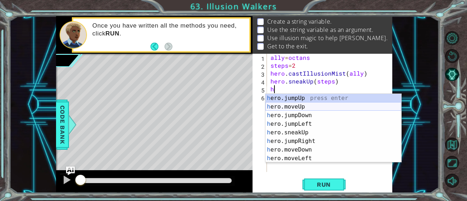
scroll to position [51, 0]
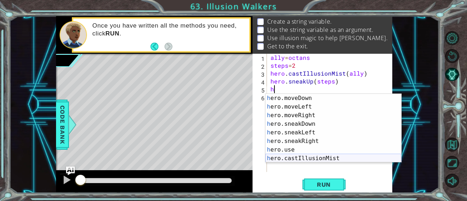
click at [282, 156] on div "h ero.moveDown press enter h ero.moveLeft press enter h ero.moveRight press ent…" at bounding box center [333, 137] width 136 height 86
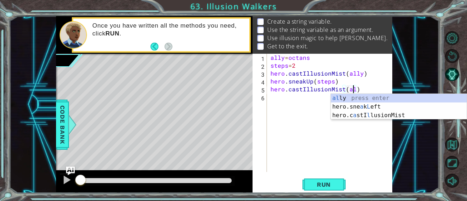
type textarea "hero.castIllusionMist(ally)"
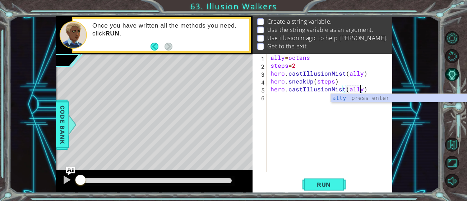
scroll to position [0, 5]
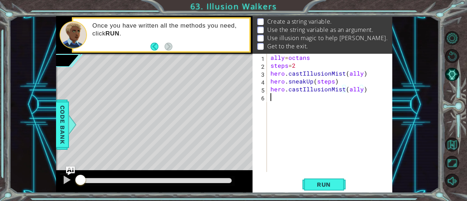
click at [273, 104] on div "ally = octans steps = 2 hero . castIllusionMist ( ally ) hero . sneakUp ( steps…" at bounding box center [331, 121] width 125 height 134
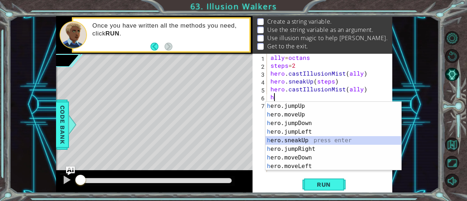
click at [275, 138] on div "h ero.jumpUp press enter h ero.moveUp press enter h ero.jumpDown press enter h …" at bounding box center [333, 145] width 136 height 86
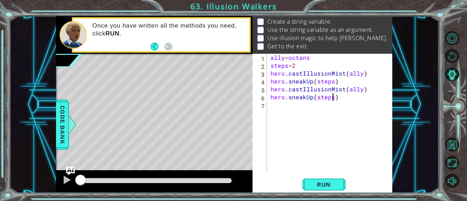
scroll to position [0, 4]
type textarea "hero.sneakUp(steps)"
click at [268, 104] on div "hero.sneakUp(steps) 1 2 3 4 5 6 7 ally = octans steps = 2 hero . castIllusionMi…" at bounding box center [321, 113] width 138 height 118
click at [273, 105] on div "ally = octans steps = 2 hero . castIllusionMist ( ally ) hero . sneakUp ( steps…" at bounding box center [331, 121] width 125 height 134
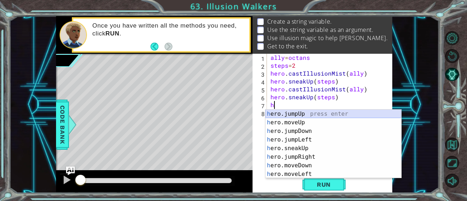
scroll to position [51, 0]
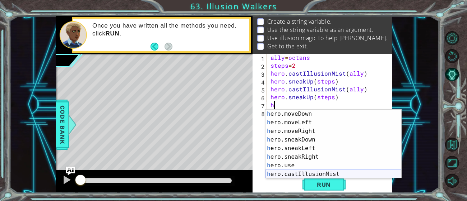
click at [281, 175] on div "h ero.moveDown press enter h ero.moveLeft press enter h ero.moveRight press ent…" at bounding box center [333, 153] width 136 height 86
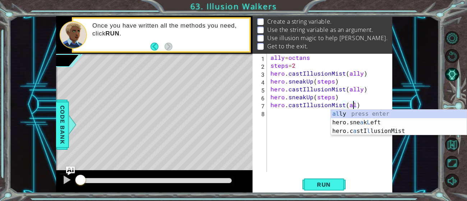
type textarea "hero.castIllusionMist(ally)"
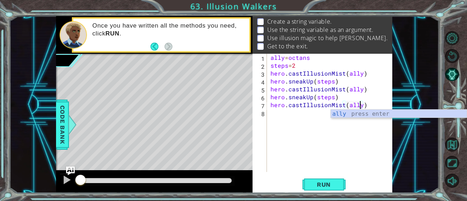
scroll to position [0, 5]
click at [273, 110] on div "ally = octans steps = 2 hero . castIllusionMist ( ally ) hero . sneakUp ( steps…" at bounding box center [331, 121] width 125 height 134
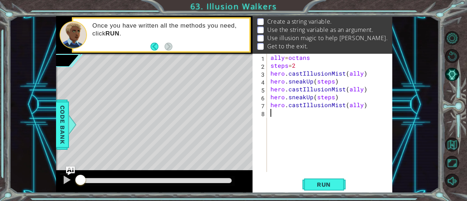
scroll to position [0, 0]
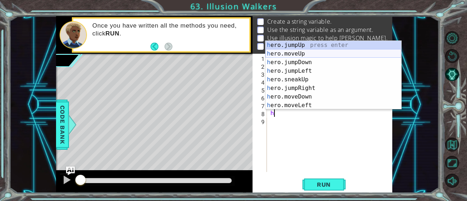
click at [281, 54] on div "h ero.jumpUp press enter h ero.moveUp press enter h ero.jumpDown press enter h …" at bounding box center [333, 84] width 136 height 86
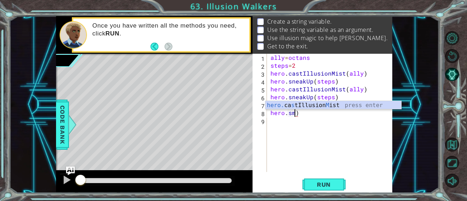
scroll to position [0, 1]
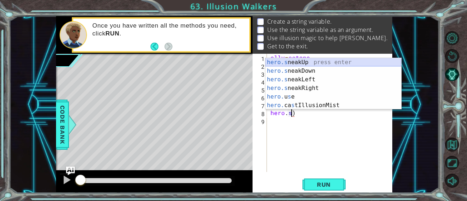
click at [283, 63] on div "hero.s neakUp press enter hero.s neakDown press enter hero.s neakLeft press ent…" at bounding box center [333, 92] width 136 height 69
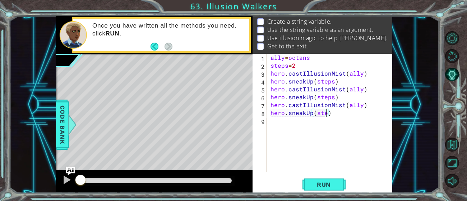
scroll to position [0, 4]
click at [320, 182] on span "Run" at bounding box center [324, 184] width 28 height 7
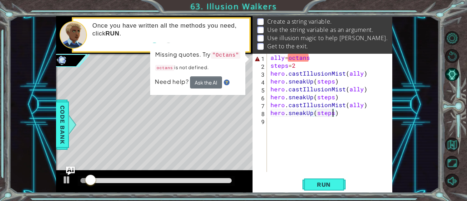
click at [292, 57] on div "ally = octans steps = 2 hero . castIllusionMist ( ally ) hero . sneakUp ( steps…" at bounding box center [331, 121] width 125 height 134
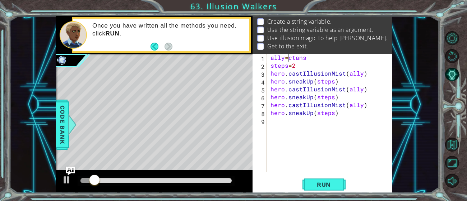
scroll to position [0, 1]
click at [311, 184] on span "Run" at bounding box center [324, 184] width 28 height 7
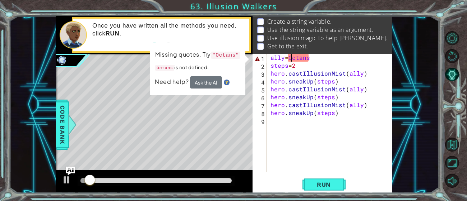
click at [286, 59] on div "ally = Octans steps = 2 hero . castIllusionMist ( ally ) hero . sneakUp ( steps…" at bounding box center [331, 121] width 125 height 134
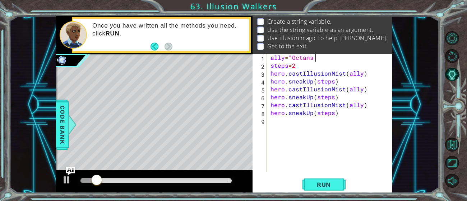
click at [317, 59] on div "ally = "Octans steps = 2 hero . castIllusionMist ( ally ) hero . sneakUp ( step…" at bounding box center [331, 121] width 125 height 134
click at [304, 182] on button "Run" at bounding box center [323, 185] width 43 height 14
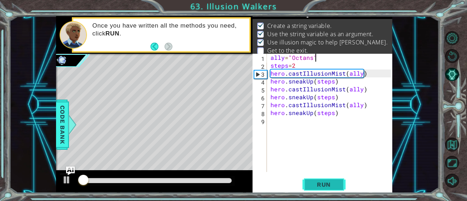
scroll to position [6, 0]
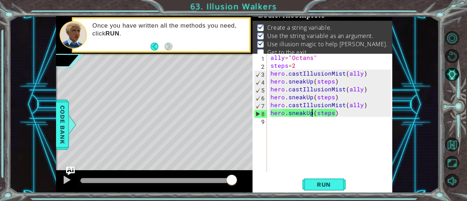
click at [312, 114] on div "ally = "Octans" steps = 2 hero . castIllusionMist ( ally ) hero . sneakUp ( ste…" at bounding box center [331, 121] width 125 height 134
drag, startPoint x: 304, startPoint y: 114, endPoint x: 289, endPoint y: 115, distance: 15.5
click at [289, 115] on div "ally = "Octans" steps = 2 hero . castIllusionMist ( ally ) hero . sneakUp ( ste…" at bounding box center [331, 121] width 125 height 134
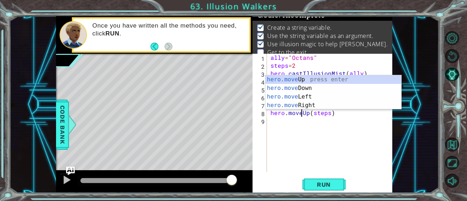
scroll to position [0, 1]
click at [285, 79] on div "hero.move Up press enter hero.move Down press enter hero.move Left press enter …" at bounding box center [333, 101] width 136 height 52
type textarea "hero.moveUp(1)(steps)"
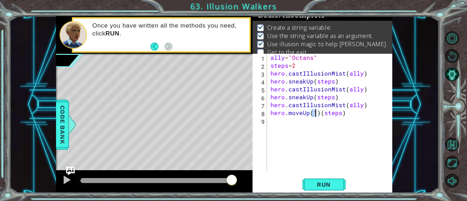
click at [290, 127] on div "ally = "Octans" steps = 2 hero . castIllusionMist ( ally ) hero . sneakUp ( ste…" at bounding box center [331, 121] width 125 height 134
drag, startPoint x: 349, startPoint y: 116, endPoint x: 320, endPoint y: 115, distance: 28.7
click at [320, 115] on div "ally = "Octans" steps = 2 hero . castIllusionMist ( ally ) hero . sneakUp ( ste…" at bounding box center [331, 121] width 125 height 134
type textarea "hero.moveUp(1)"
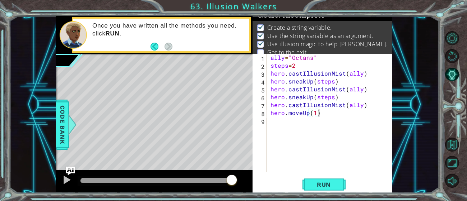
click at [270, 123] on div "ally = "Octans" steps = 2 hero . castIllusionMist ( ally ) hero . sneakUp ( ste…" at bounding box center [331, 121] width 125 height 134
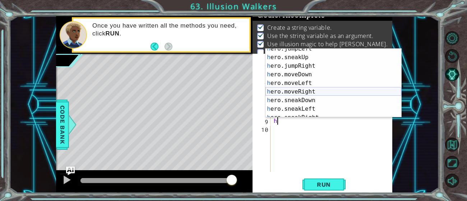
scroll to position [51, 0]
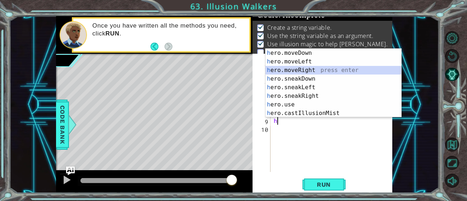
click at [282, 69] on div "h ero.moveDown press enter h ero.moveLeft press enter h ero.moveRight press ent…" at bounding box center [333, 92] width 136 height 86
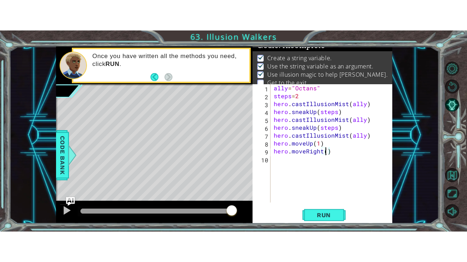
scroll to position [0, 3]
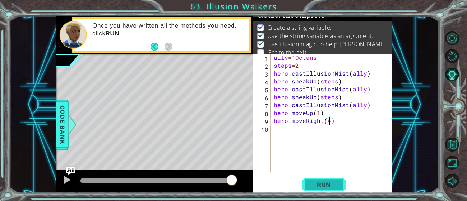
type textarea "hero.moveRight(4)"
click at [316, 191] on button "Run" at bounding box center [323, 185] width 43 height 14
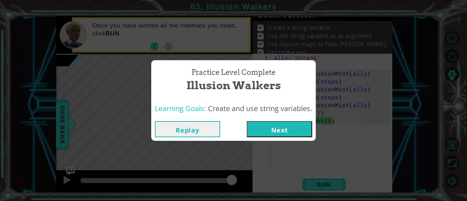
click at [288, 135] on button "Next" at bounding box center [279, 129] width 65 height 16
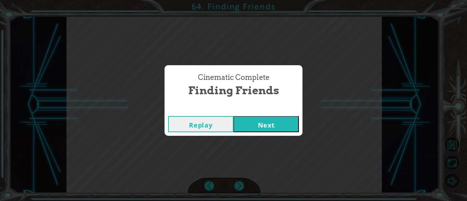
click at [233, 116] on button "Next" at bounding box center [265, 124] width 65 height 16
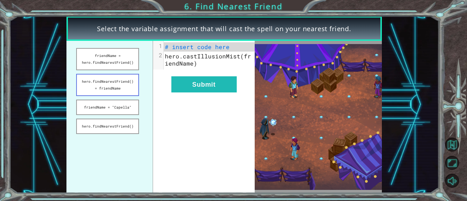
click at [118, 90] on button "hero.findNearestFriend() = friendName" at bounding box center [107, 85] width 63 height 22
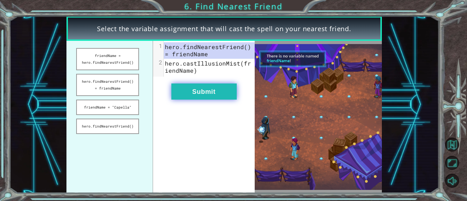
click at [184, 96] on button "Submit" at bounding box center [203, 92] width 65 height 16
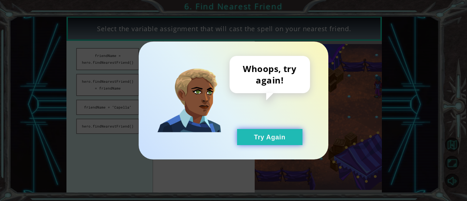
click at [273, 142] on button "Try Again" at bounding box center [269, 137] width 65 height 16
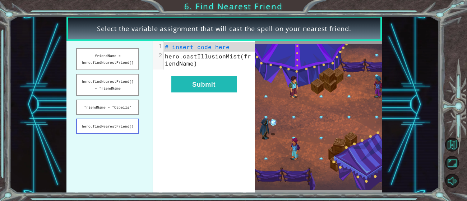
click at [94, 121] on button "hero.findNearestFriend()" at bounding box center [107, 126] width 63 height 15
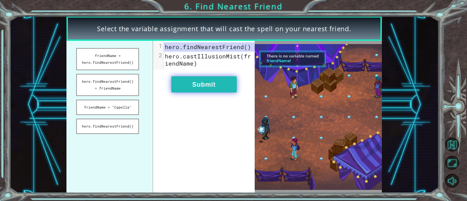
click at [183, 85] on button "Submit" at bounding box center [203, 84] width 65 height 16
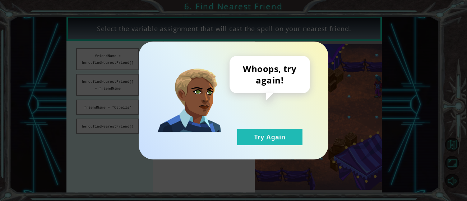
click at [256, 146] on div "Whoops, try again! Try Again" at bounding box center [234, 101] width 190 height 118
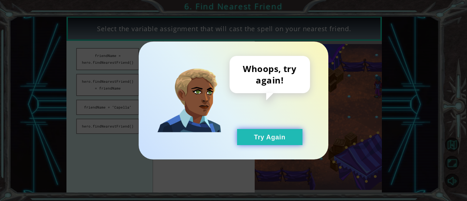
click at [251, 139] on button "Try Again" at bounding box center [269, 137] width 65 height 16
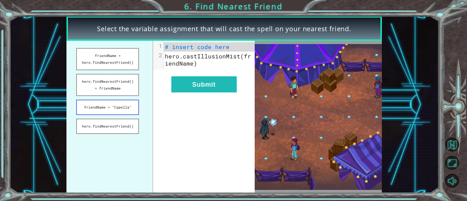
click at [111, 109] on button "friendName = "Capella"" at bounding box center [107, 107] width 63 height 15
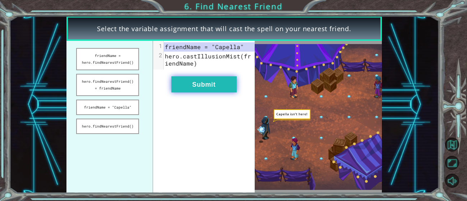
click at [192, 84] on button "Submit" at bounding box center [203, 84] width 65 height 16
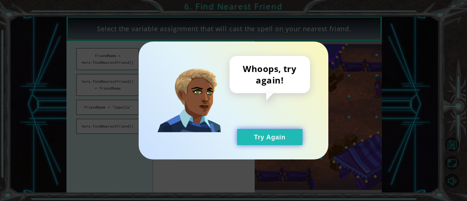
click at [246, 145] on button "Try Again" at bounding box center [269, 137] width 65 height 16
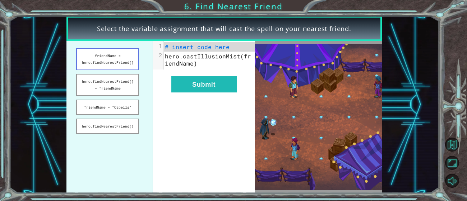
click at [129, 56] on button "friendName = hero.findNearestFriend()" at bounding box center [107, 59] width 63 height 22
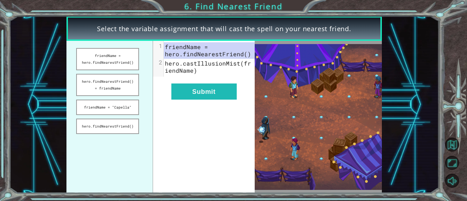
click at [193, 102] on div "xxxxxxxxxx 2 1 friendName = hero.findNearestFriend() 2 hero.castIllusionMist(fr…" at bounding box center [204, 117] width 102 height 152
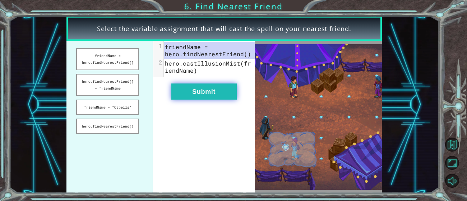
click at [193, 97] on button "Submit" at bounding box center [203, 92] width 65 height 16
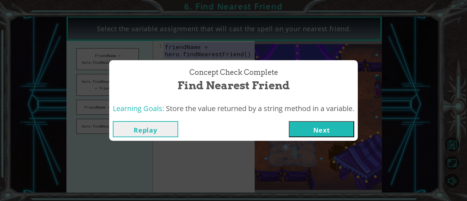
click at [303, 121] on button "Next" at bounding box center [321, 129] width 65 height 16
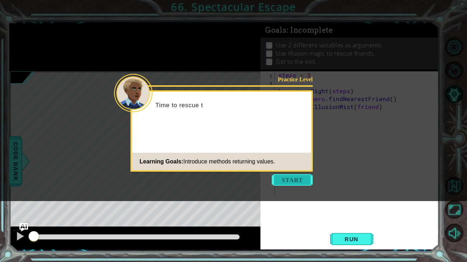
click at [297, 177] on button "Start" at bounding box center [292, 180] width 41 height 11
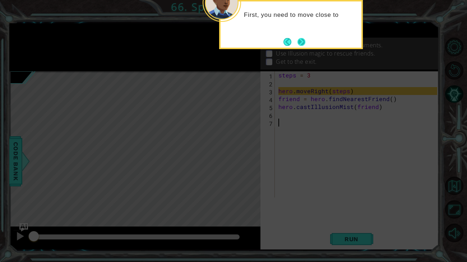
click at [304, 38] on button "Next" at bounding box center [301, 42] width 8 height 8
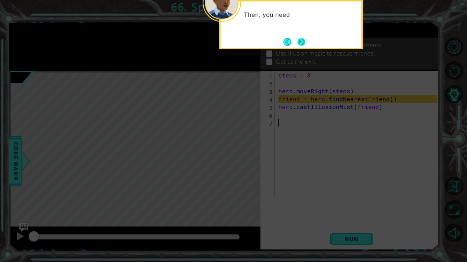
click at [297, 46] on button "Next" at bounding box center [301, 42] width 9 height 9
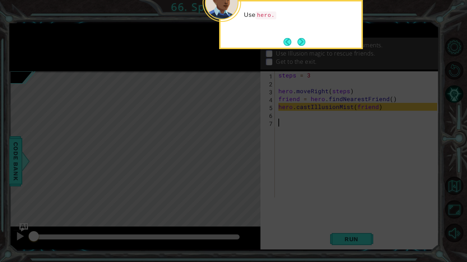
click at [297, 46] on button "Next" at bounding box center [301, 42] width 8 height 8
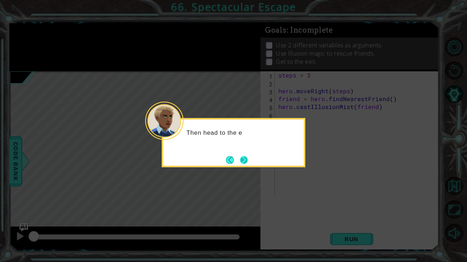
click at [243, 162] on button "Next" at bounding box center [244, 160] width 8 height 8
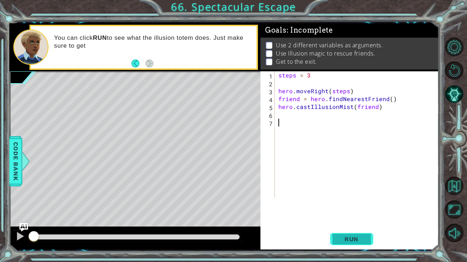
click at [349, 242] on span "Run" at bounding box center [351, 239] width 28 height 7
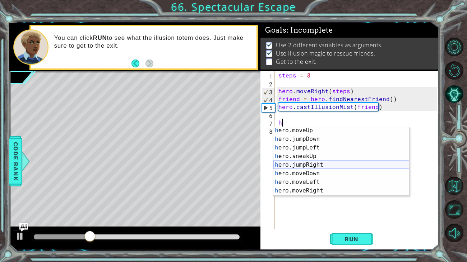
scroll to position [10, 0]
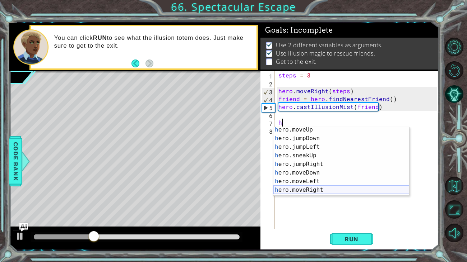
click at [293, 187] on div "h ero.moveUp press enter h ero.jumpDown press enter h ero.jumpLeft press enter …" at bounding box center [341, 169] width 136 height 86
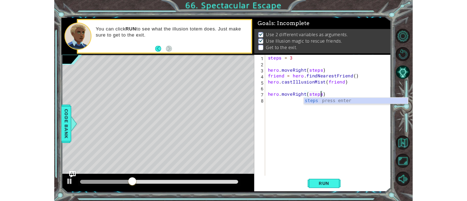
scroll to position [0, 4]
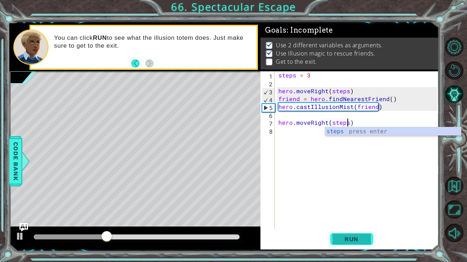
type textarea "hero.moveRight(steps)"
click at [336, 238] on button "Run" at bounding box center [351, 240] width 43 height 18
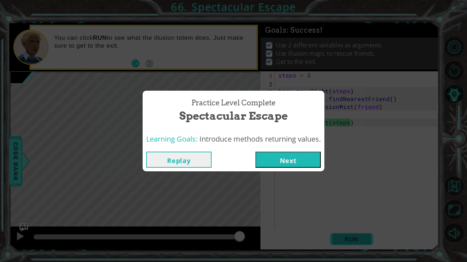
click button "Next" at bounding box center [287, 160] width 65 height 16
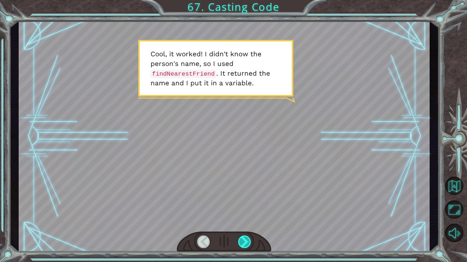
click at [238, 238] on div at bounding box center [244, 242] width 13 height 13
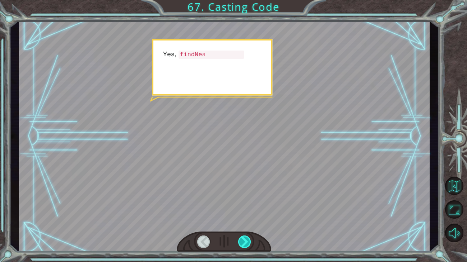
click at [240, 239] on div at bounding box center [244, 242] width 13 height 13
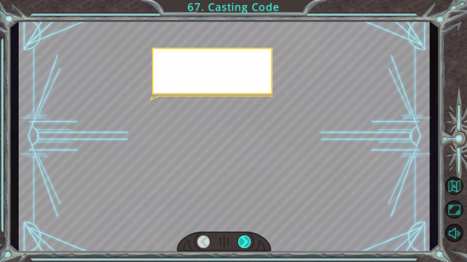
click at [240, 239] on div at bounding box center [244, 242] width 13 height 13
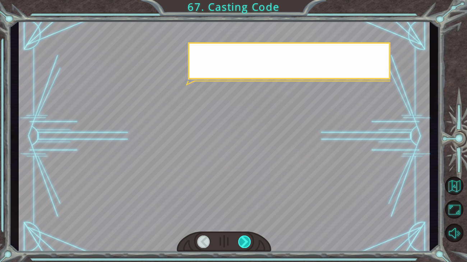
click at [240, 239] on div at bounding box center [244, 242] width 13 height 13
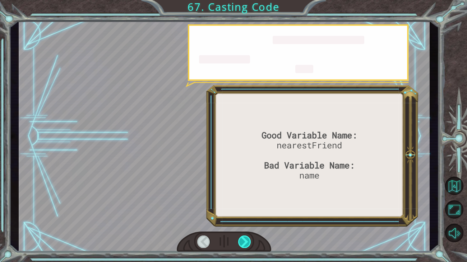
click at [240, 239] on div at bounding box center [244, 242] width 13 height 13
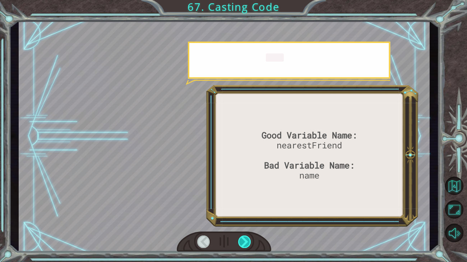
click at [240, 239] on div at bounding box center [244, 242] width 13 height 13
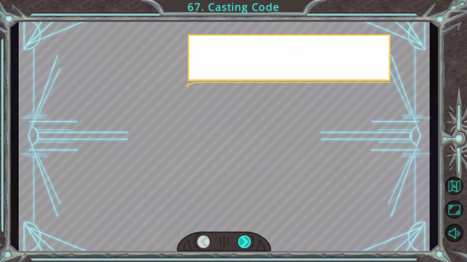
click at [240, 239] on div at bounding box center [244, 242] width 13 height 13
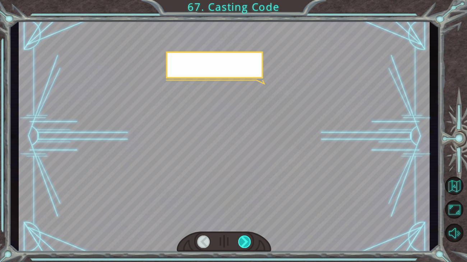
click at [240, 239] on div at bounding box center [244, 242] width 13 height 13
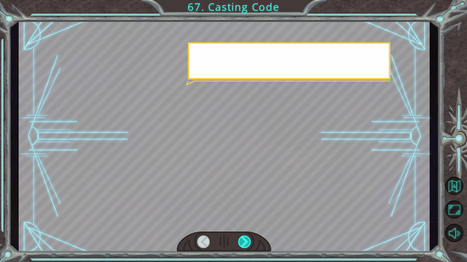
click at [240, 239] on div at bounding box center [244, 242] width 13 height 13
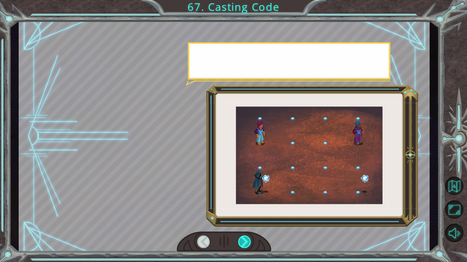
click at [240, 239] on div at bounding box center [244, 242] width 13 height 13
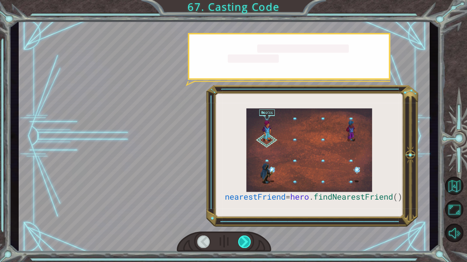
click at [240, 239] on div at bounding box center [244, 242] width 13 height 13
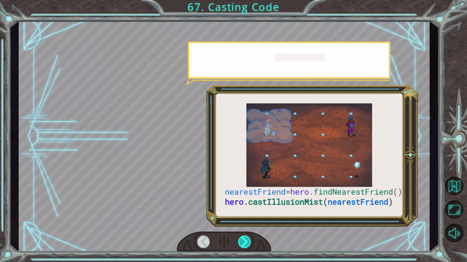
click at [240, 239] on div at bounding box center [244, 242] width 13 height 13
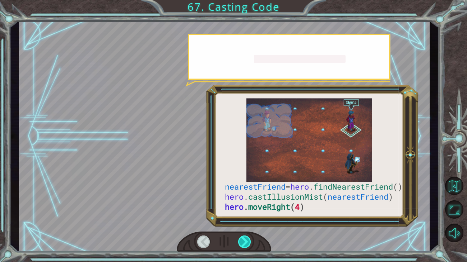
click at [240, 239] on div at bounding box center [244, 242] width 13 height 13
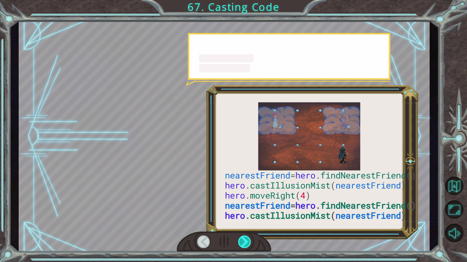
click at [240, 239] on div at bounding box center [244, 242] width 13 height 13
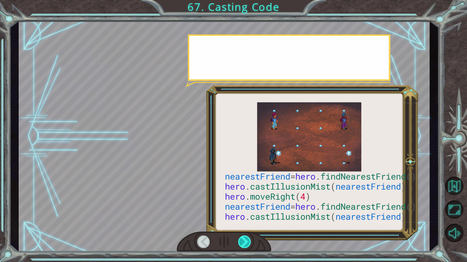
click at [240, 239] on div at bounding box center [244, 242] width 13 height 13
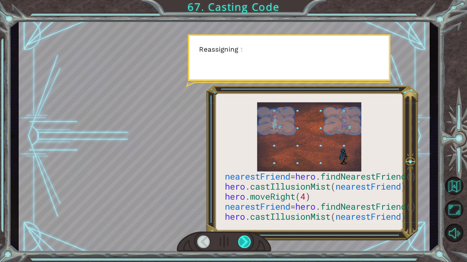
click at [240, 239] on div at bounding box center [244, 242] width 13 height 13
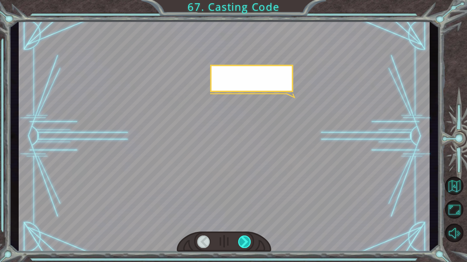
click at [240, 239] on div at bounding box center [244, 242] width 13 height 13
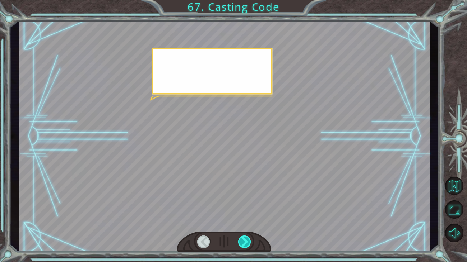
click at [240, 239] on div at bounding box center [244, 242] width 13 height 13
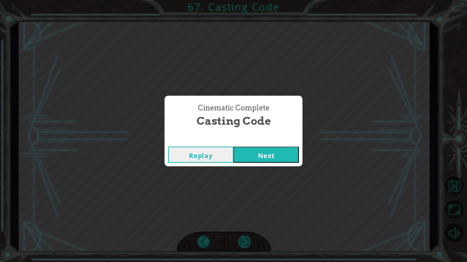
click at [240, 239] on div "Cinematic Complete Casting Code Replay Next" at bounding box center [233, 131] width 467 height 262
click at [247, 163] on div "Replay Next" at bounding box center [233, 154] width 138 height 23
click at [249, 159] on button "Next" at bounding box center [265, 155] width 65 height 16
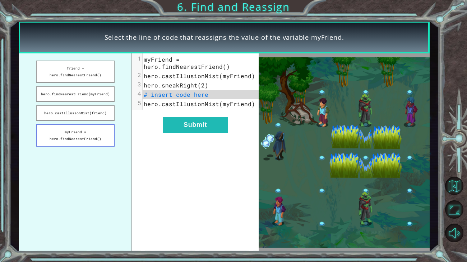
click at [83, 130] on button "myFriend = hero.findNearestFriend()" at bounding box center [75, 136] width 79 height 22
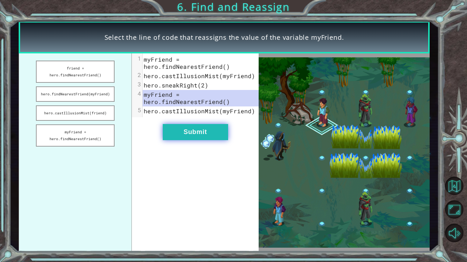
click at [188, 130] on button "Submit" at bounding box center [195, 132] width 65 height 16
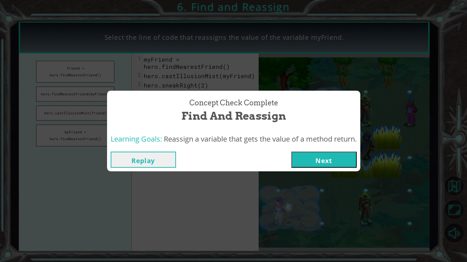
click at [302, 155] on button "Next" at bounding box center [323, 160] width 65 height 16
